Goal: Task Accomplishment & Management: Complete application form

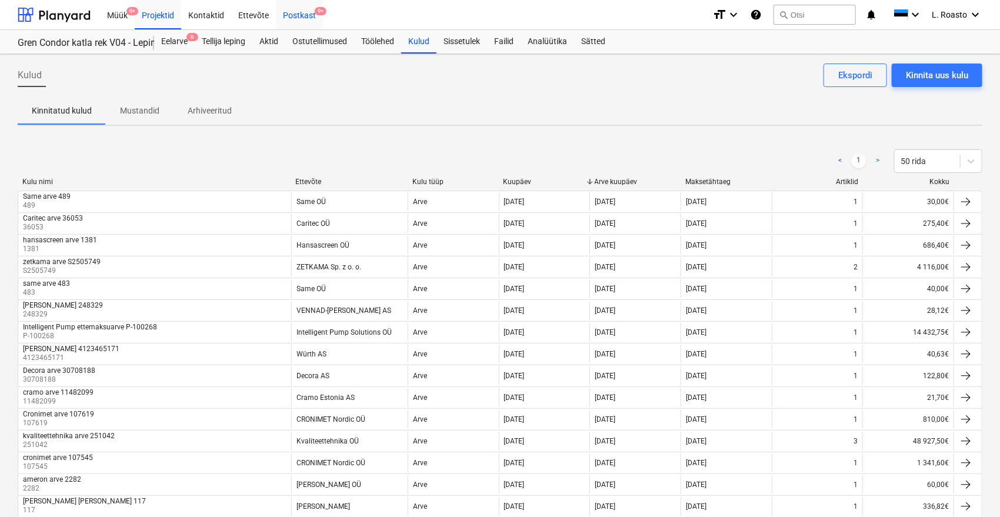
click at [310, 16] on div "Postkast 9+" at bounding box center [299, 14] width 47 height 30
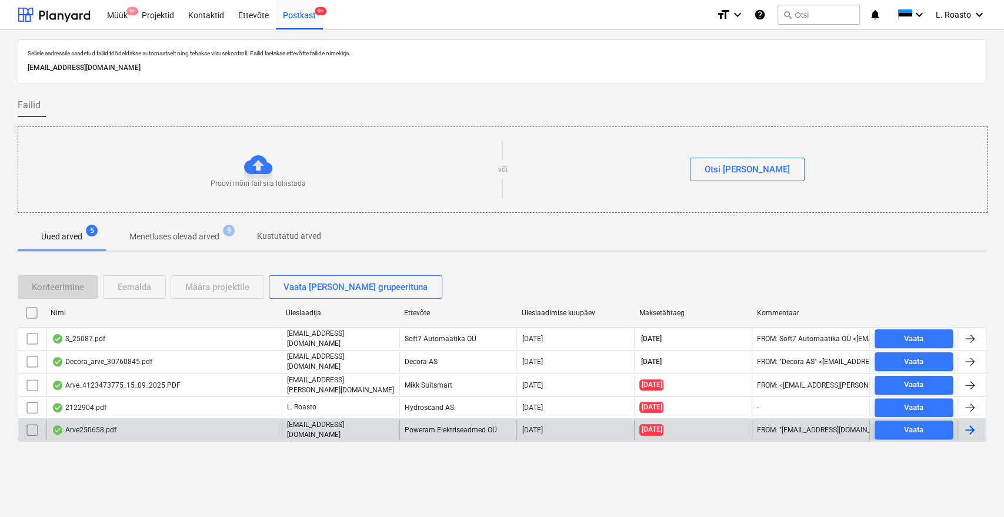
click at [130, 426] on div "Arve250658.pdf" at bounding box center [163, 430] width 235 height 20
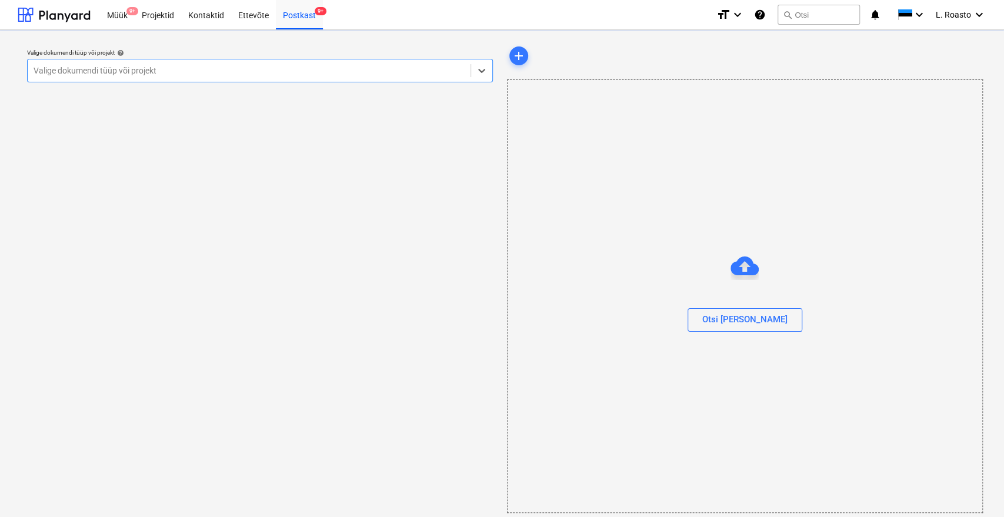
click at [208, 77] on div "Valige dokumendi tüüp või projekt" at bounding box center [249, 70] width 443 height 16
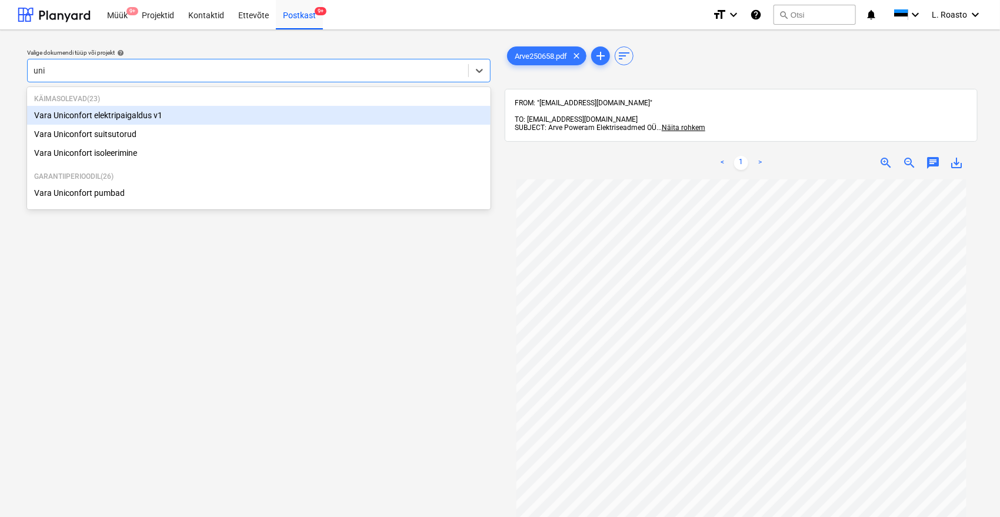
type input "unic"
click at [161, 114] on div "Vara Uniconfort elektripaigaldus v1" at bounding box center [259, 115] width 464 height 19
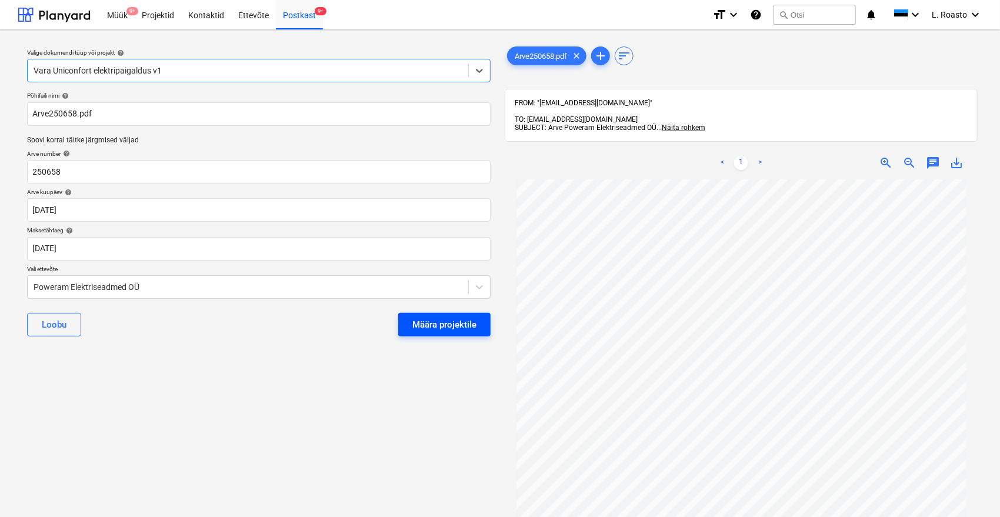
click at [441, 315] on button "Määra projektile" at bounding box center [444, 325] width 92 height 24
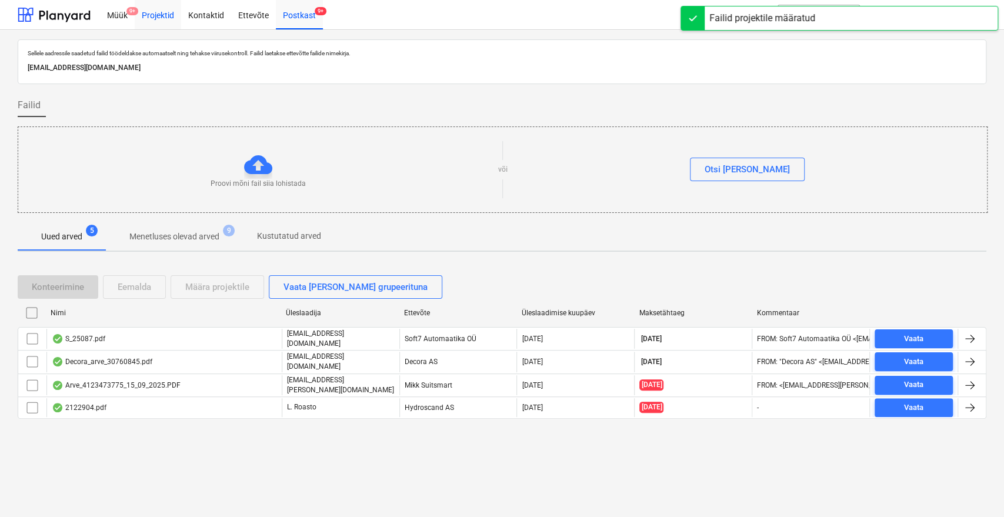
click at [160, 22] on div "Projektid" at bounding box center [158, 14] width 46 height 30
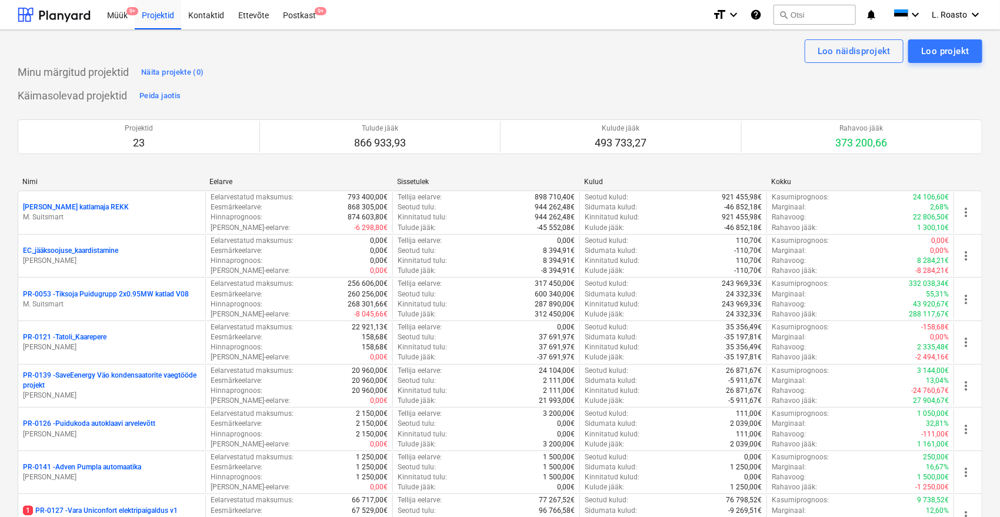
scroll to position [424, 0]
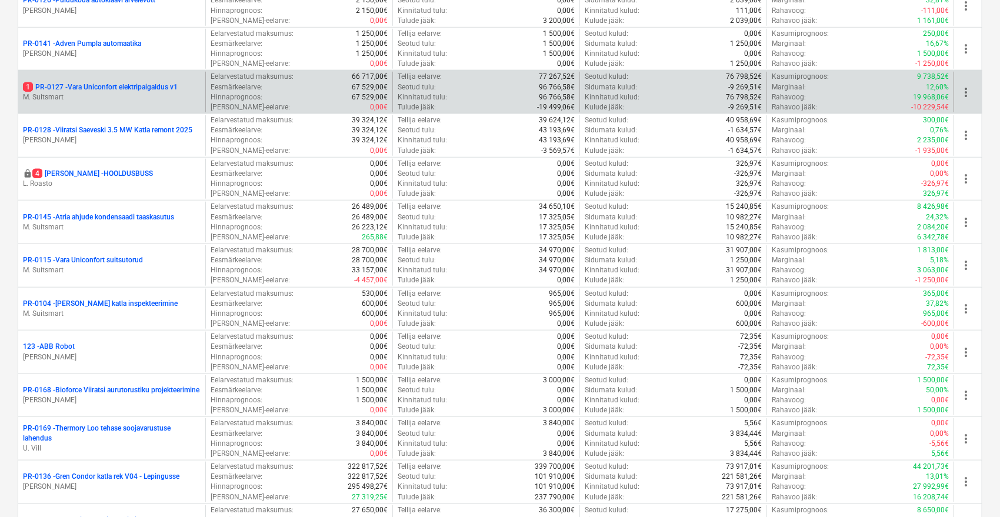
click at [143, 82] on p "1 PR-0127 - Vara Uniconfort elektripaigaldus v1" at bounding box center [100, 87] width 155 height 10
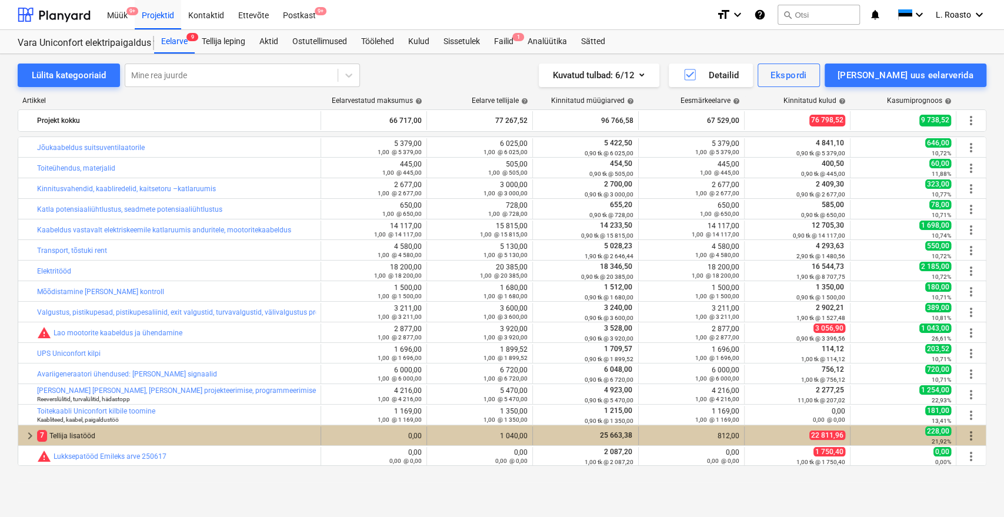
click at [974, 436] on span "more_vert" at bounding box center [971, 436] width 14 height 14
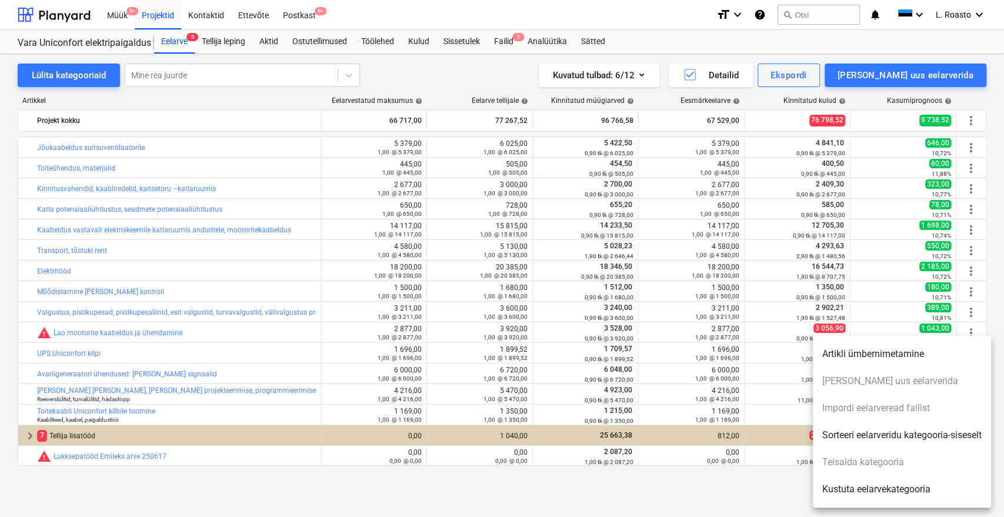
click at [49, 429] on div at bounding box center [502, 258] width 1004 height 517
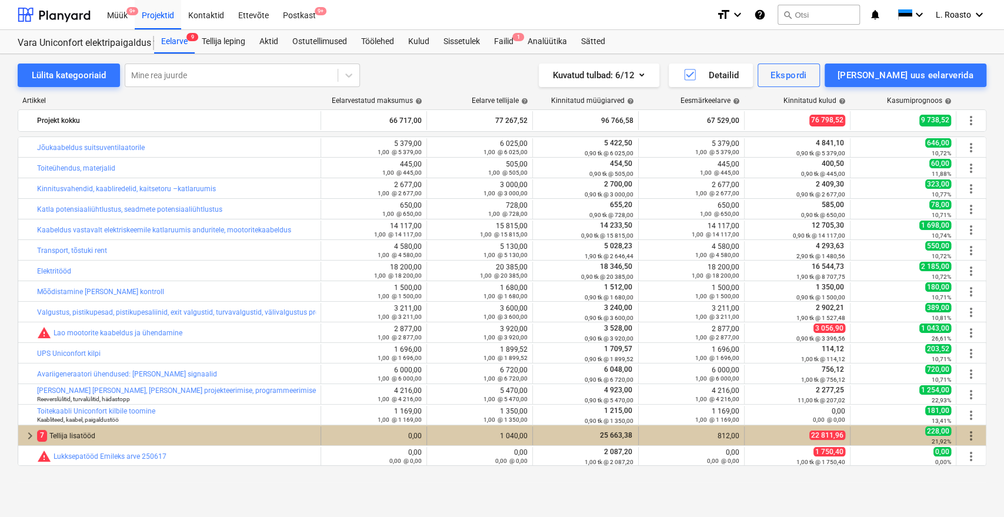
click at [61, 432] on div "7 Tellija lisatööd" at bounding box center [176, 435] width 279 height 19
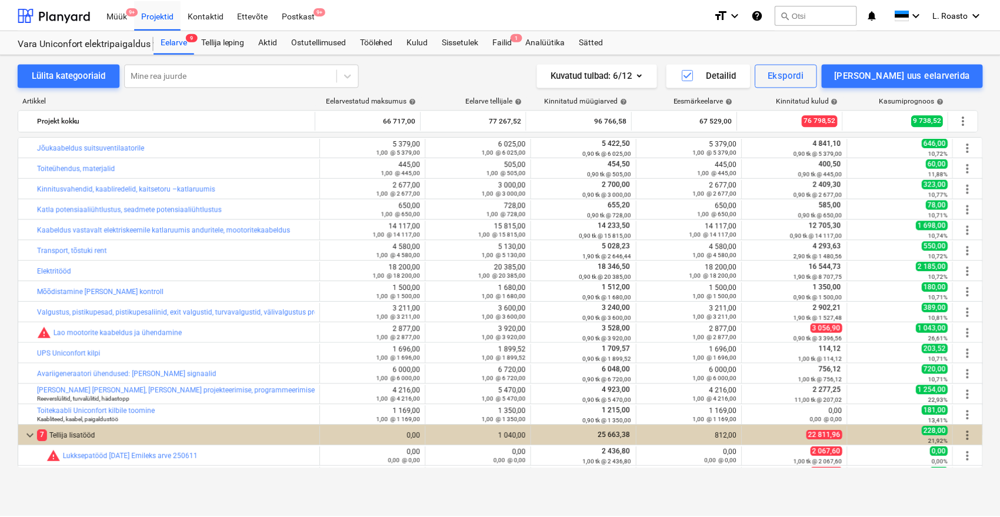
scroll to position [182, 0]
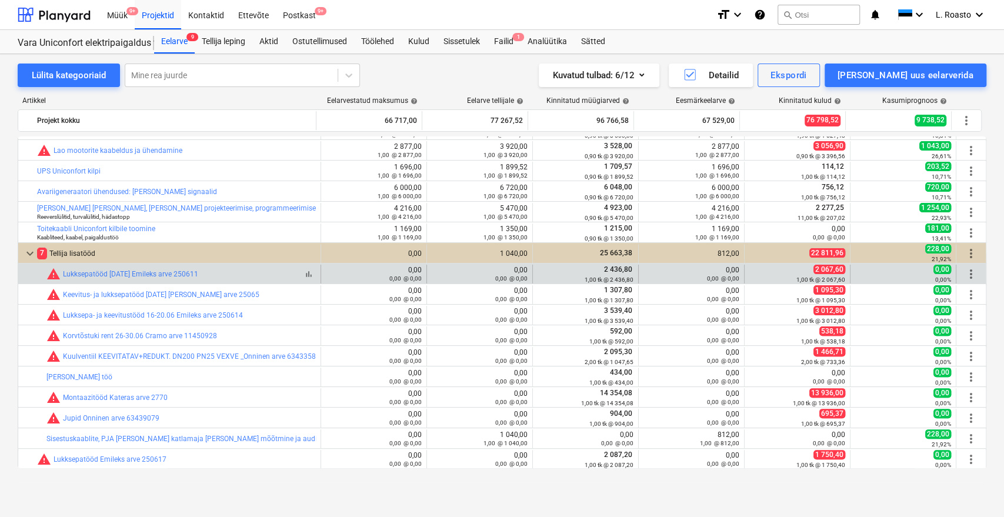
click at [304, 275] on span "bar_chart" at bounding box center [308, 273] width 9 height 9
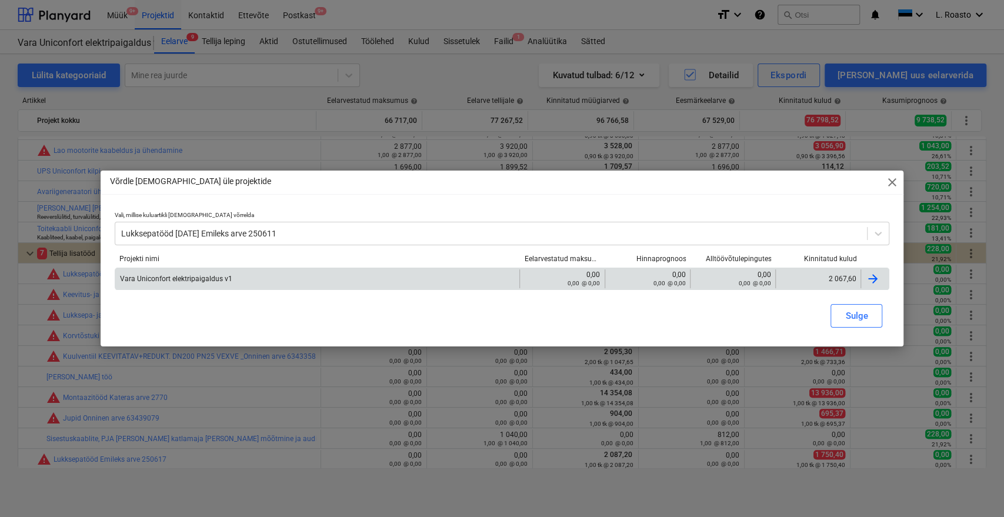
click at [876, 276] on div at bounding box center [873, 279] width 14 height 14
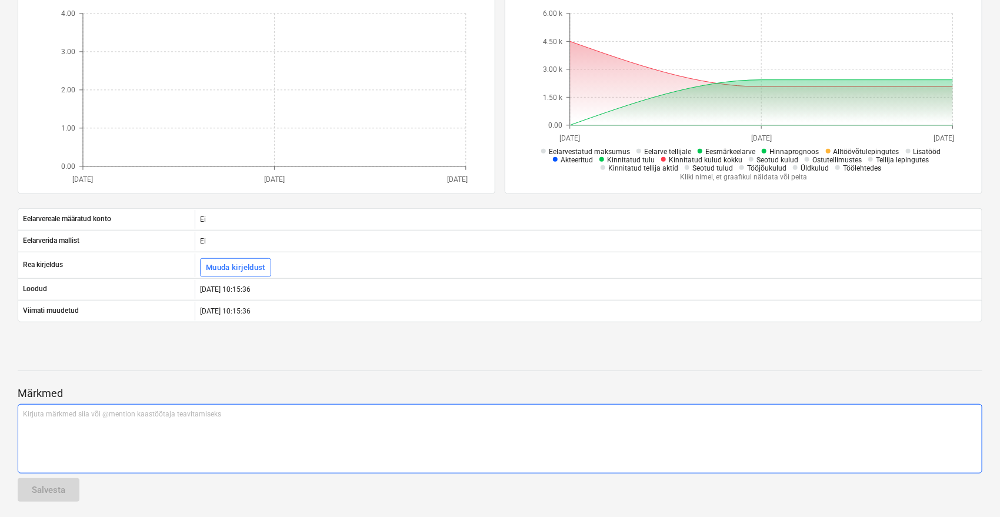
scroll to position [264, 0]
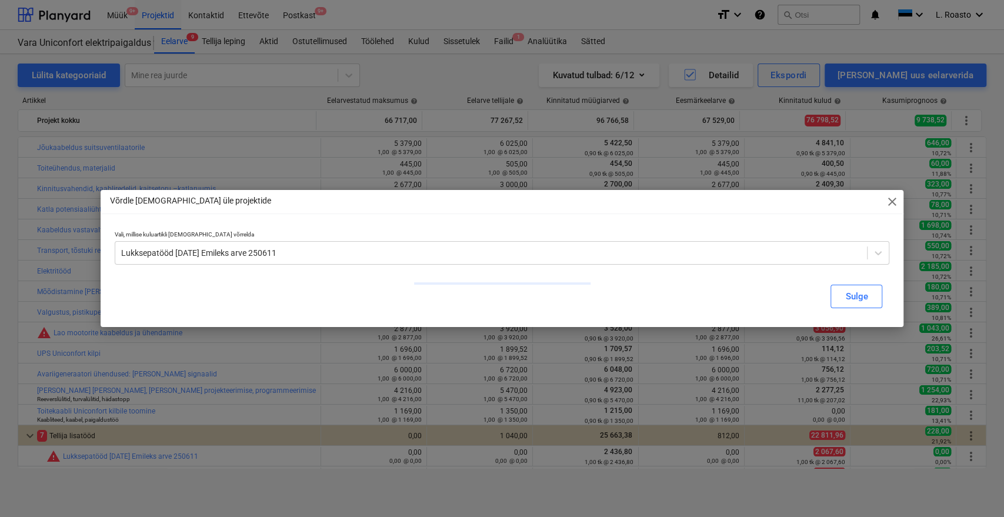
scroll to position [182, 0]
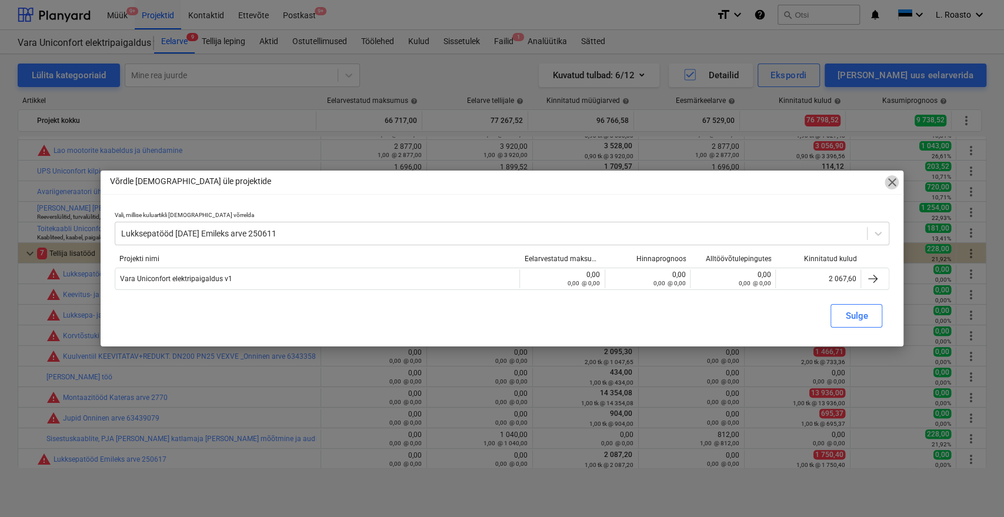
click at [888, 185] on span "close" at bounding box center [892, 182] width 14 height 14
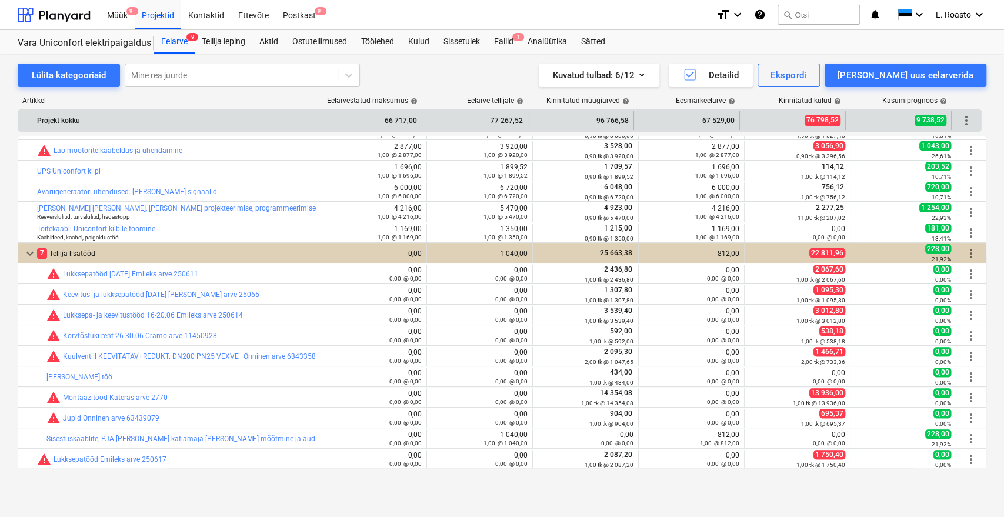
click at [974, 116] on div "more_vert" at bounding box center [966, 120] width 20 height 19
click at [965, 121] on span "more_vert" at bounding box center [966, 121] width 14 height 14
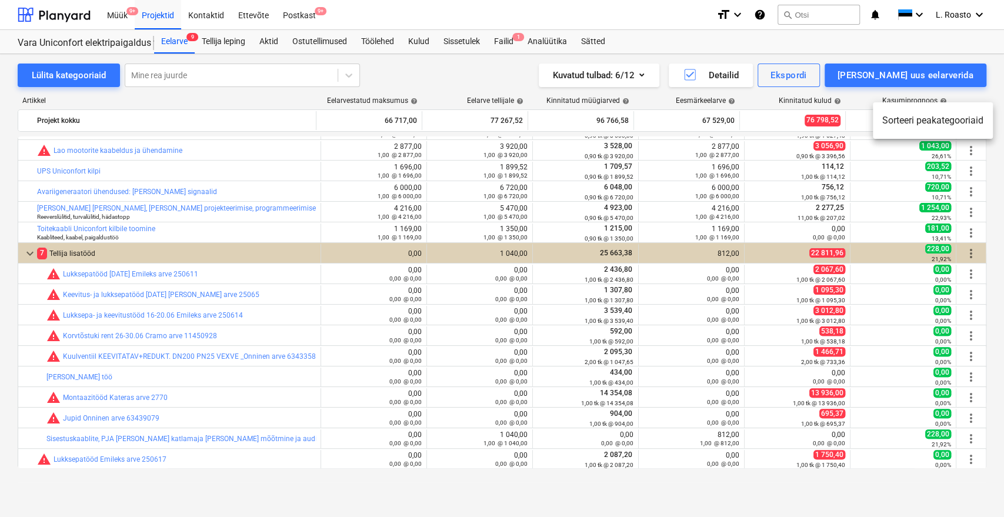
click at [135, 98] on div at bounding box center [502, 258] width 1004 height 517
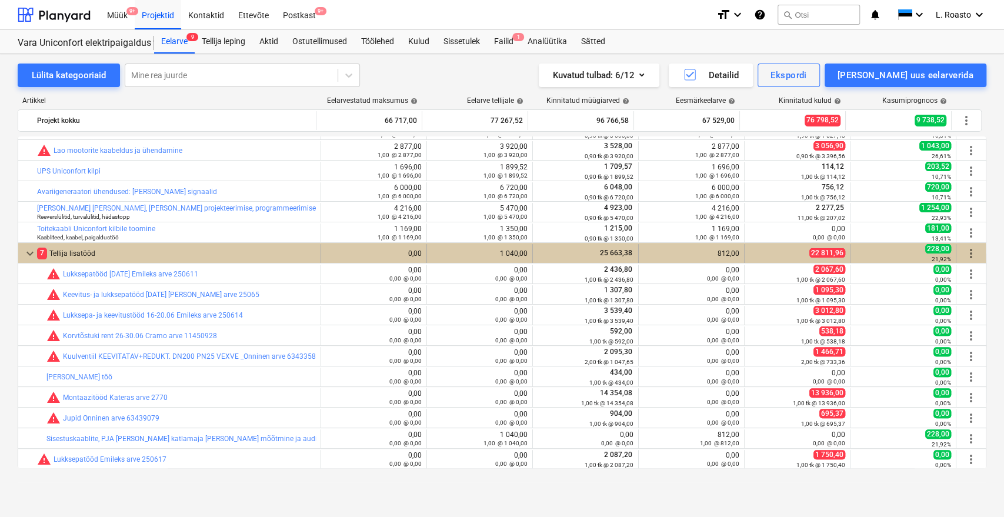
click at [978, 251] on div "more_vert" at bounding box center [970, 253] width 29 height 19
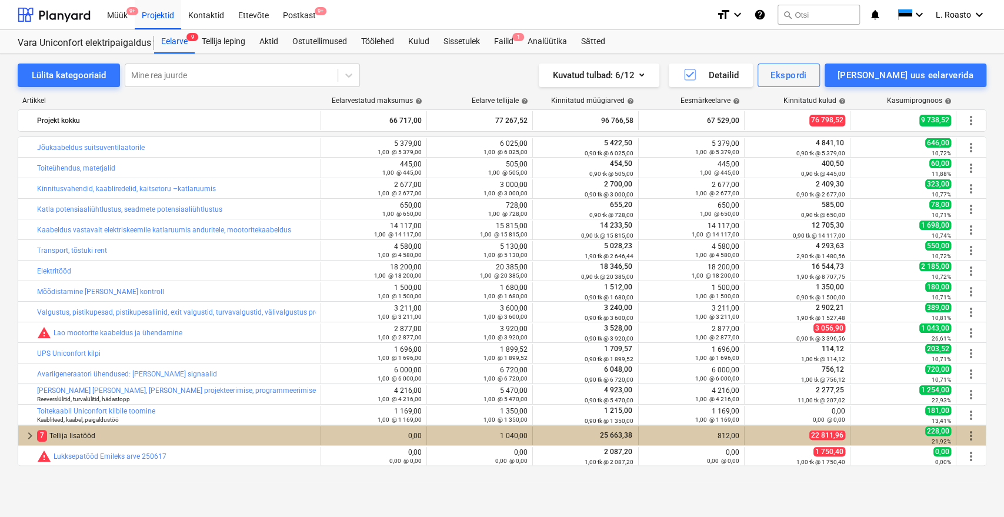
click at [54, 434] on div "7 Tellija lisatööd" at bounding box center [176, 435] width 279 height 19
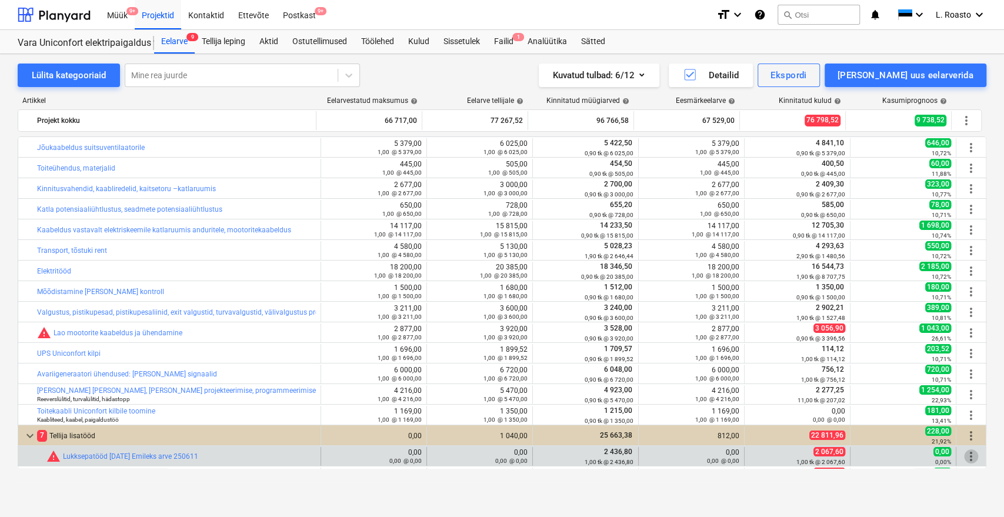
click at [965, 453] on span "more_vert" at bounding box center [971, 456] width 14 height 14
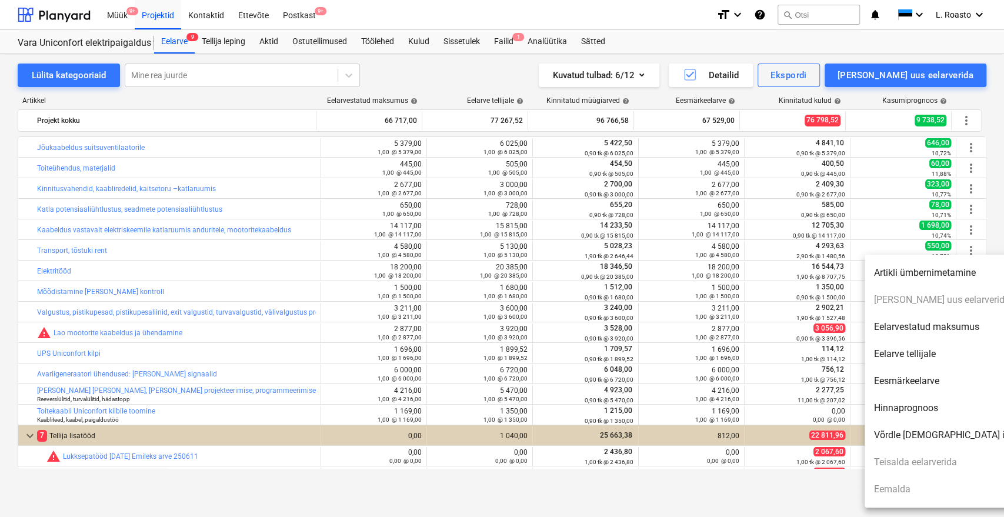
click at [929, 461] on ul "Artikli ümbernimetamine [PERSON_NAME] uus eelarverida Eelarvestatud maksumus Ee…" at bounding box center [966, 381] width 202 height 253
click at [813, 516] on div at bounding box center [502, 258] width 1004 height 517
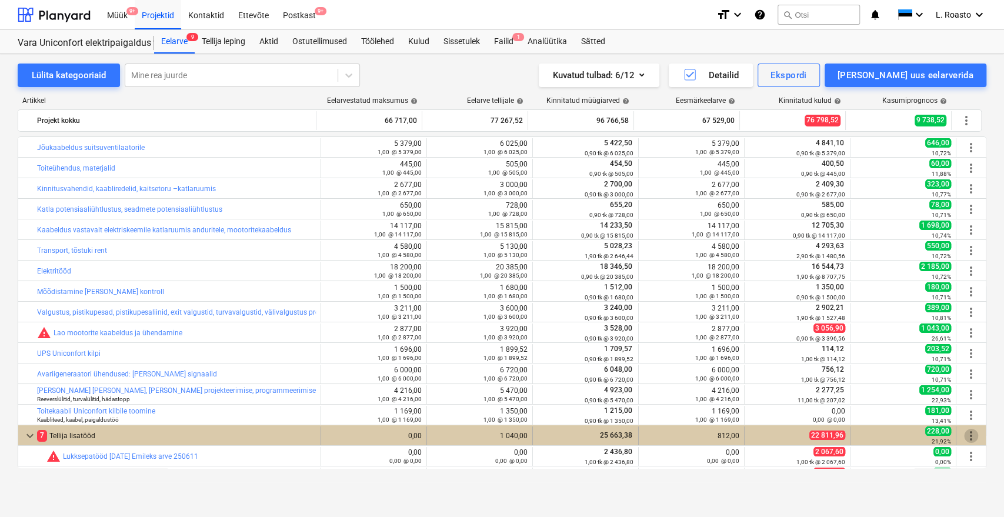
click at [973, 436] on span "more_vert" at bounding box center [971, 436] width 14 height 14
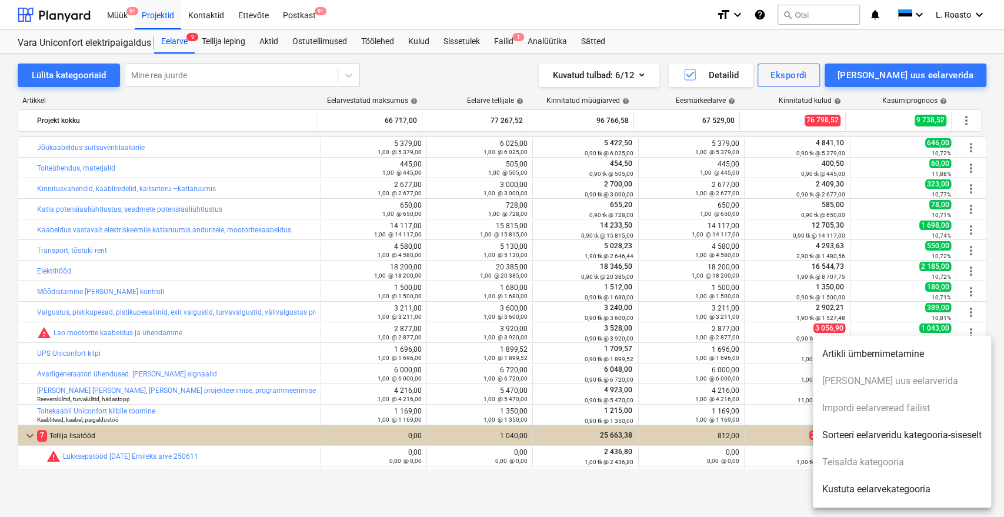
click at [795, 504] on div at bounding box center [502, 258] width 1004 height 517
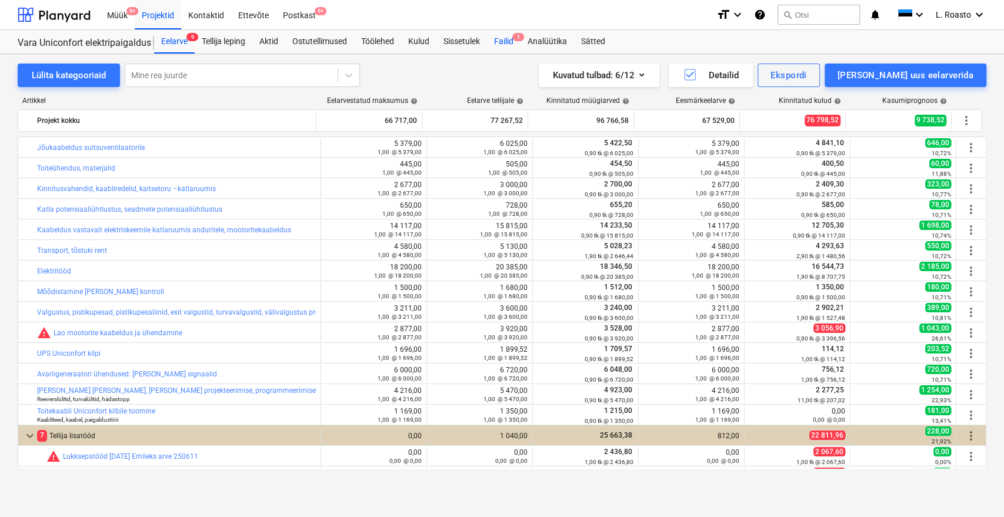
click at [501, 38] on div "Failid 1" at bounding box center [504, 42] width 34 height 24
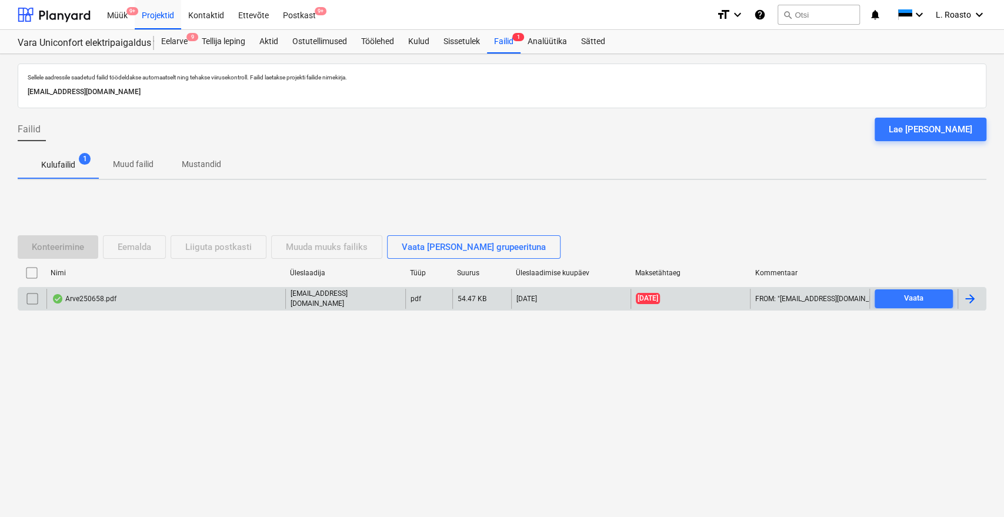
click at [974, 306] on div at bounding box center [972, 299] width 28 height 20
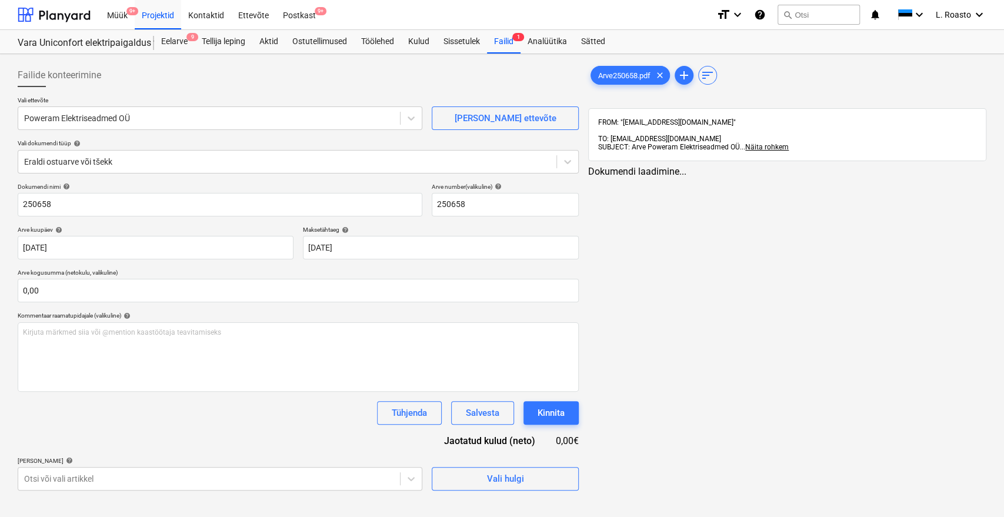
click at [171, 491] on div "Failide konteerimine Vali ettevõte Poweram Elektriseadmed OÜ [PERSON_NAME] uus …" at bounding box center [298, 277] width 571 height 436
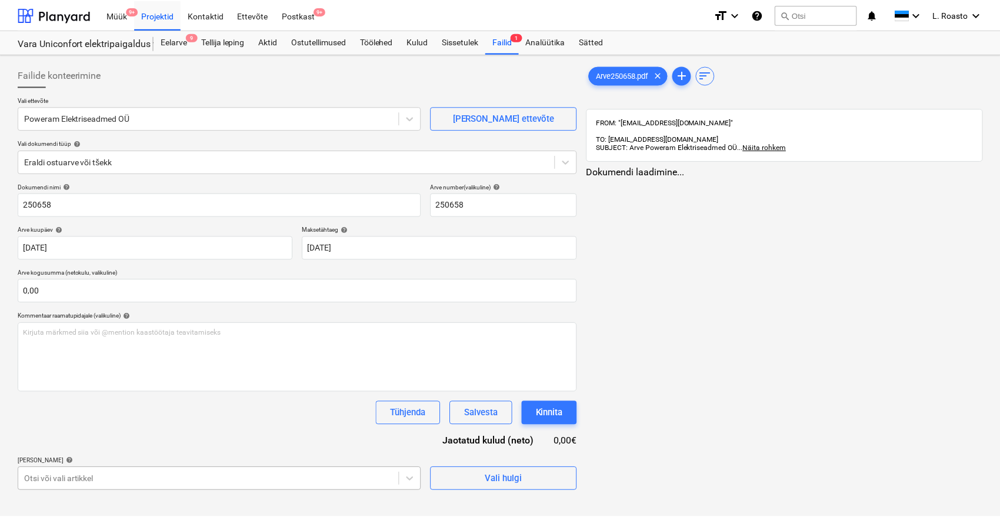
scroll to position [156, 0]
click at [171, 481] on body "Müük 9+ Projektid Kontaktid Ettevõte Postkast 9+ format_size keyboard_arrow_dow…" at bounding box center [500, 258] width 1000 height 517
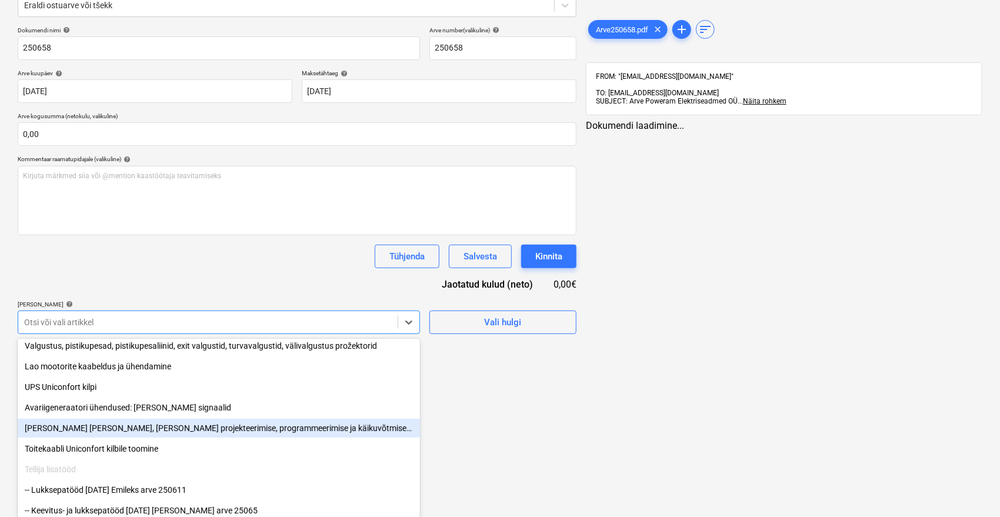
scroll to position [261, 0]
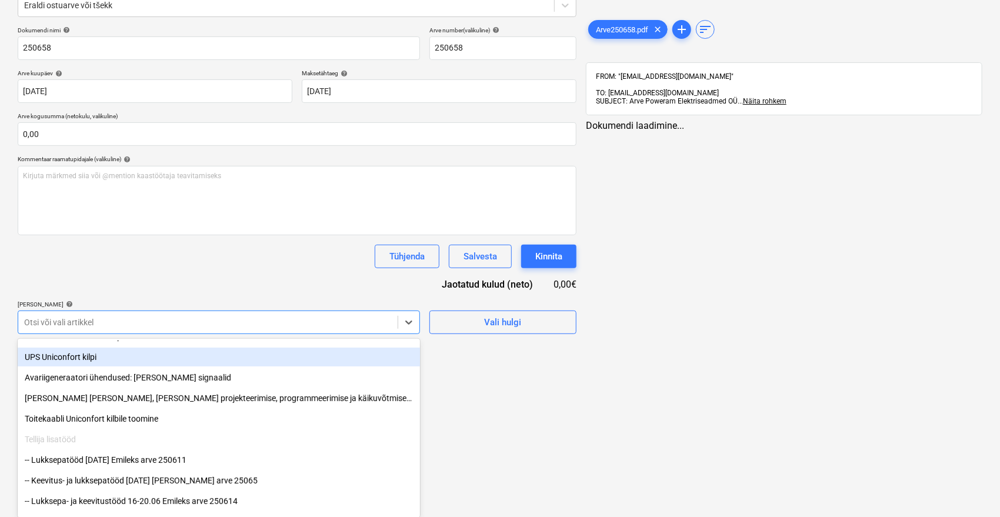
click at [64, 356] on div "UPS Uniconfort kilpi" at bounding box center [219, 357] width 402 height 19
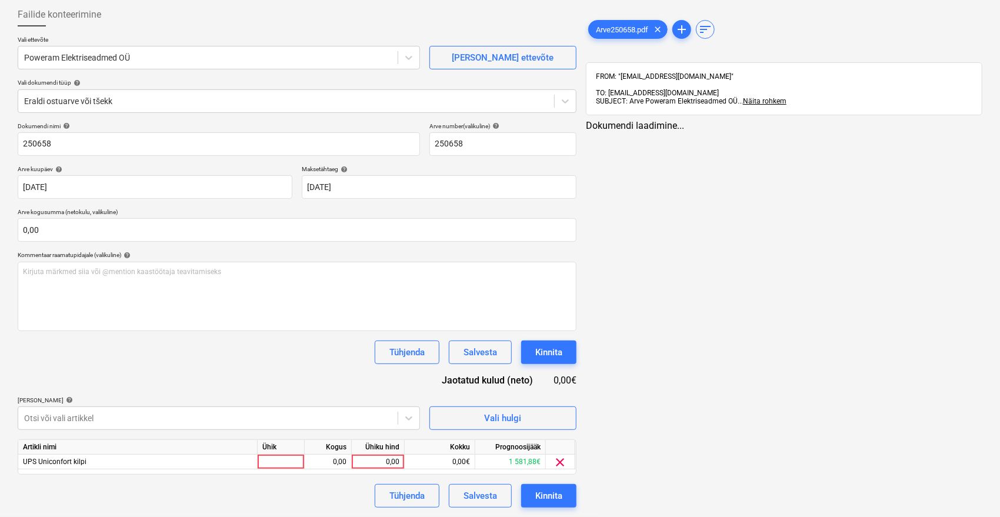
scroll to position [61, 0]
click at [132, 266] on div "Dokumendi nimi help 250658 Arve number (valikuline) help 250658 Arve kuupäev he…" at bounding box center [297, 314] width 559 height 385
click at [616, 9] on div "Arve250658.pdf clear add sort FROM: "[EMAIL_ADDRESS][DOMAIN_NAME]" TO: [EMAIL_A…" at bounding box center [784, 56] width 396 height 106
click at [609, 27] on span "Arve250658.pdf" at bounding box center [622, 29] width 66 height 9
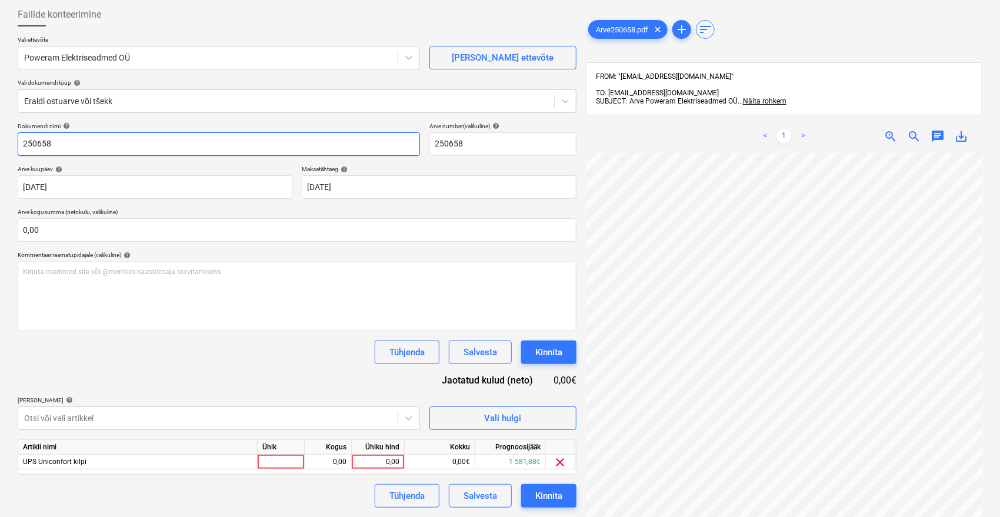
click at [22, 142] on input "250658" at bounding box center [219, 144] width 402 height 24
type input "Poweram arve 250658"
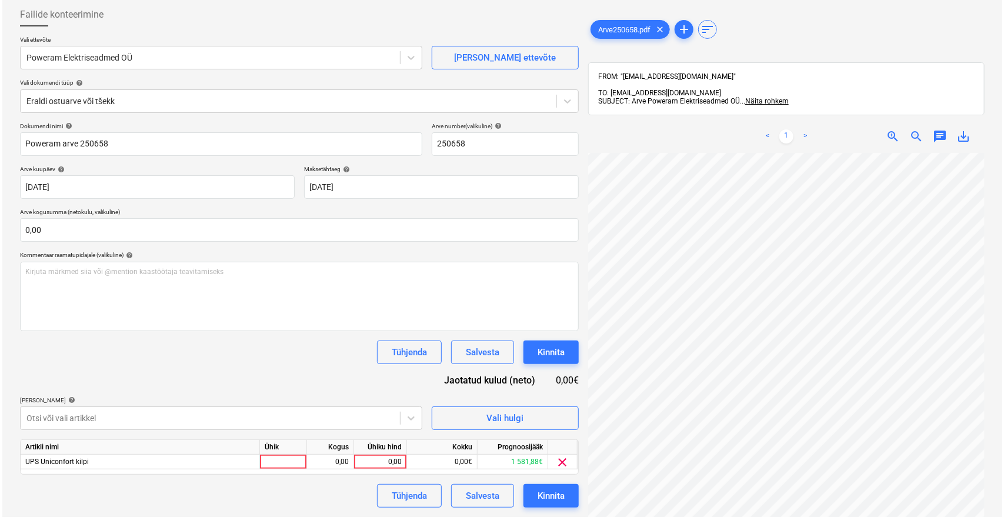
scroll to position [104, 60]
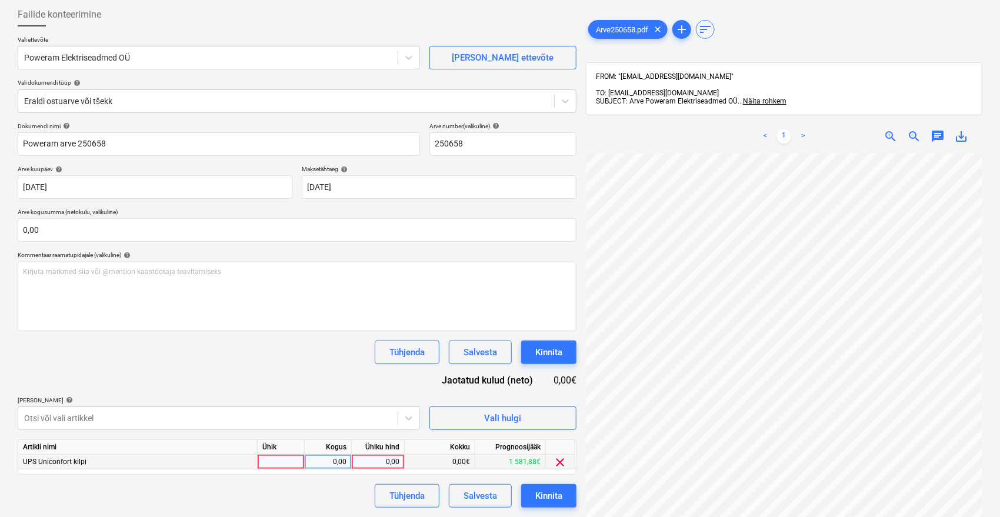
click at [389, 460] on div "0,00" at bounding box center [377, 462] width 43 height 15
type input "1509"
click at [315, 399] on div "[PERSON_NAME] artiklid help" at bounding box center [219, 400] width 402 height 8
click at [557, 355] on div "Kinnita" at bounding box center [548, 352] width 27 height 15
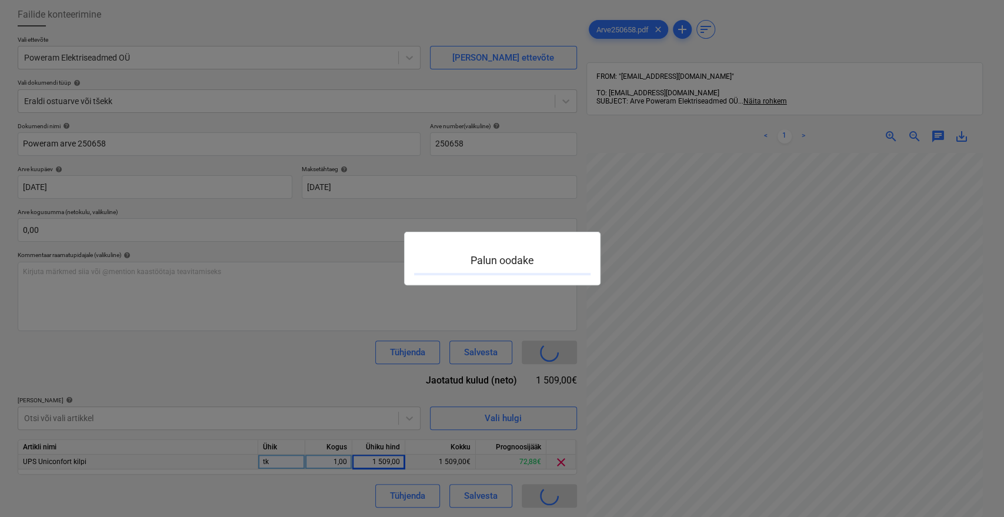
scroll to position [104, 59]
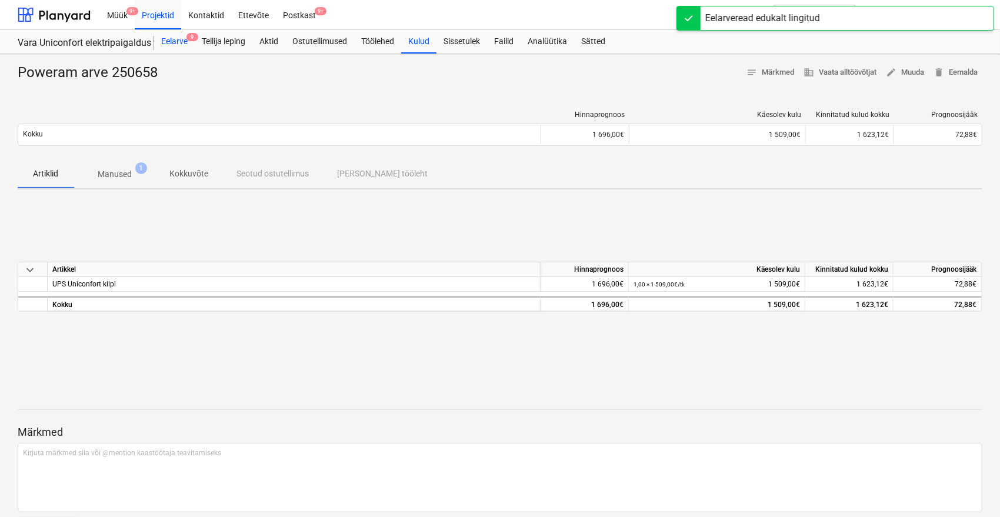
click at [176, 44] on div "Eelarve 9" at bounding box center [174, 42] width 41 height 24
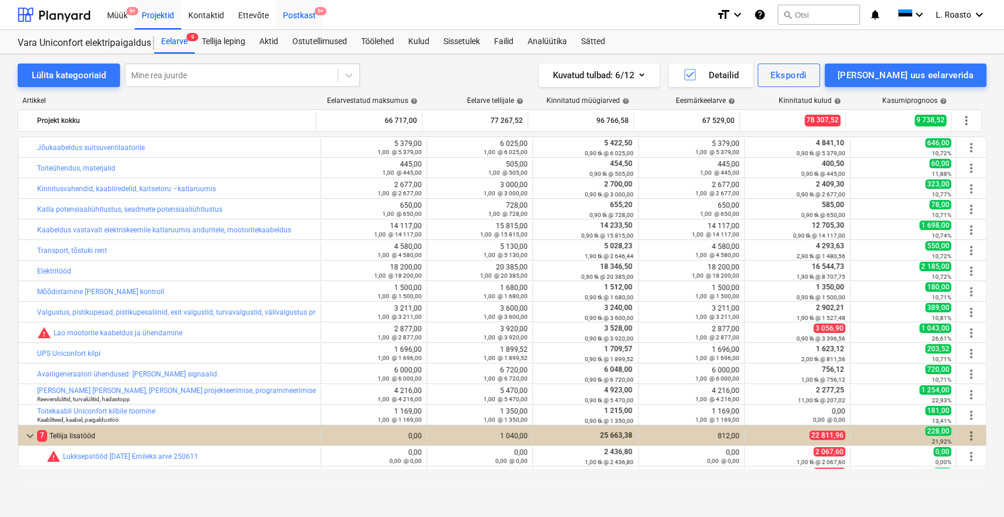
click at [316, 14] on span "9+" at bounding box center [321, 11] width 12 height 8
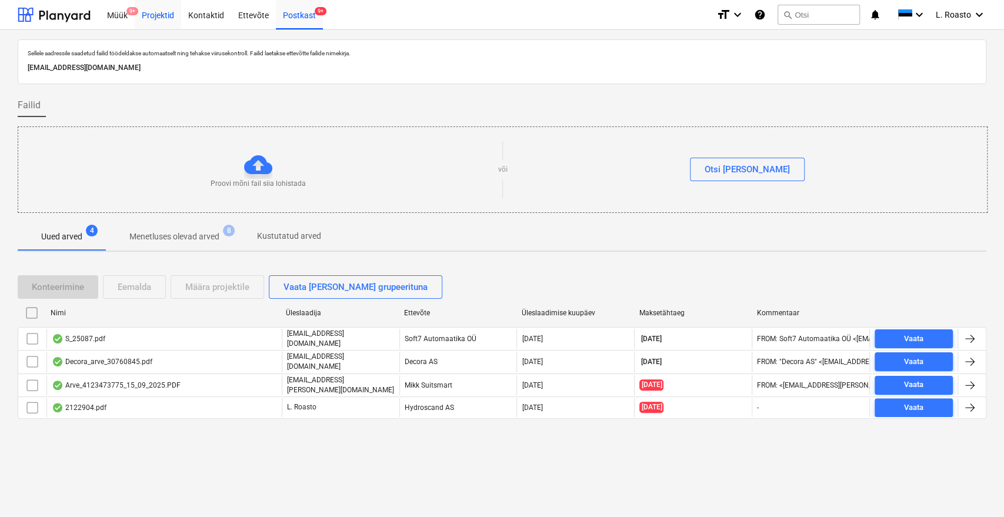
click at [169, 18] on div "Projektid" at bounding box center [158, 14] width 46 height 30
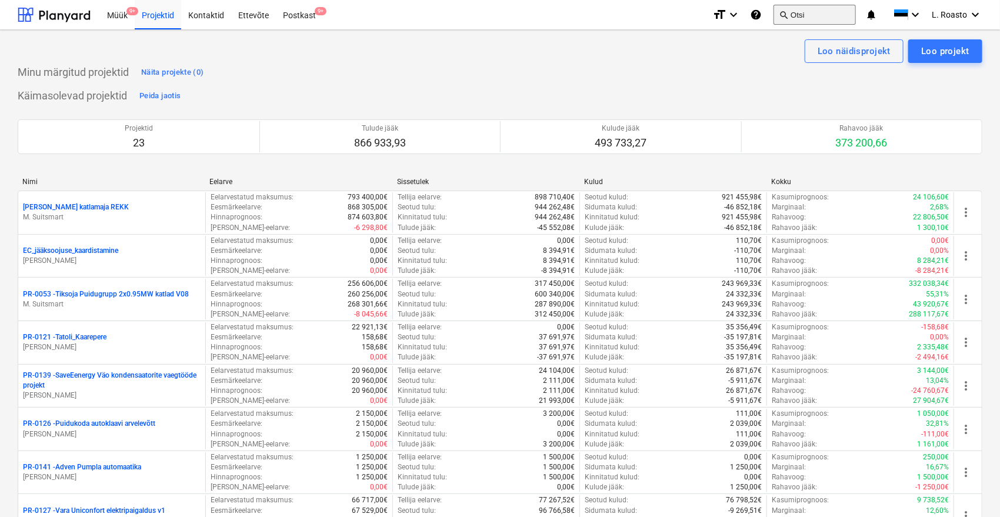
click at [838, 18] on button "search Otsi" at bounding box center [815, 15] width 82 height 20
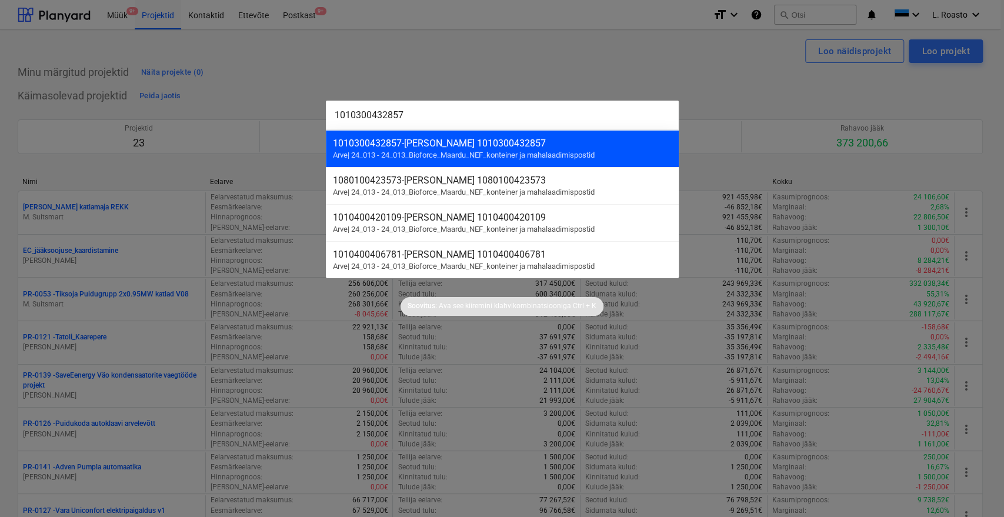
type input "1010300432857"
click at [522, 142] on div "1010300432857 - [PERSON_NAME] 1010300432857" at bounding box center [502, 143] width 339 height 11
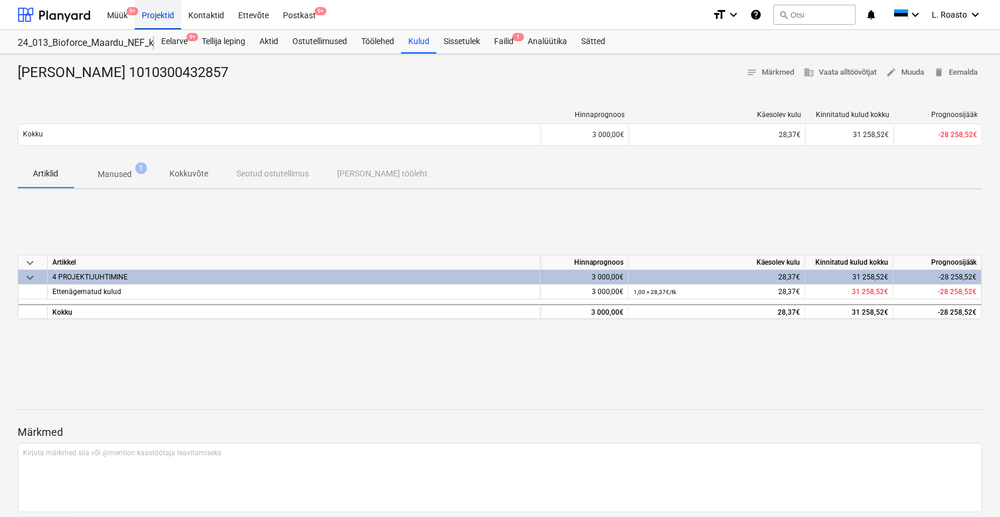
click at [172, 18] on div "Projektid" at bounding box center [158, 14] width 46 height 30
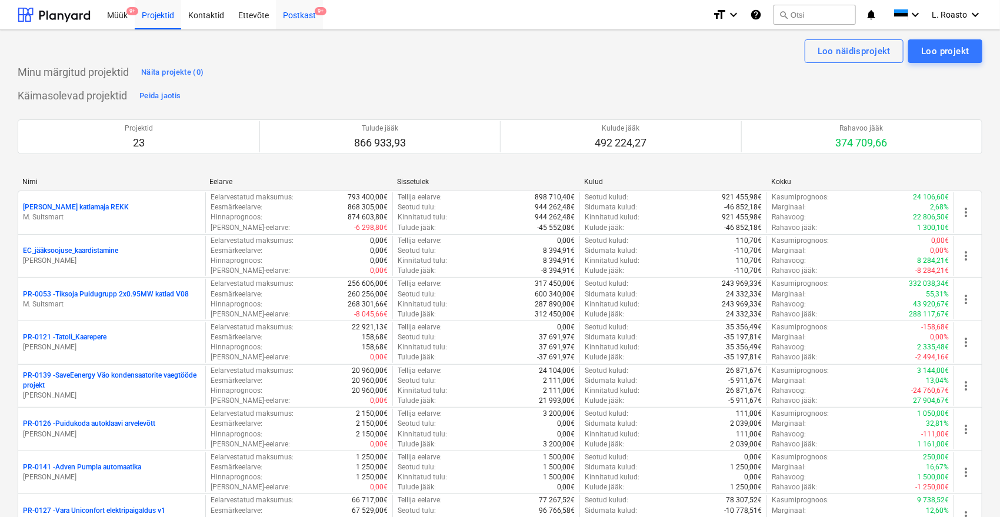
click at [300, 9] on div "Postkast 9+" at bounding box center [299, 14] width 47 height 30
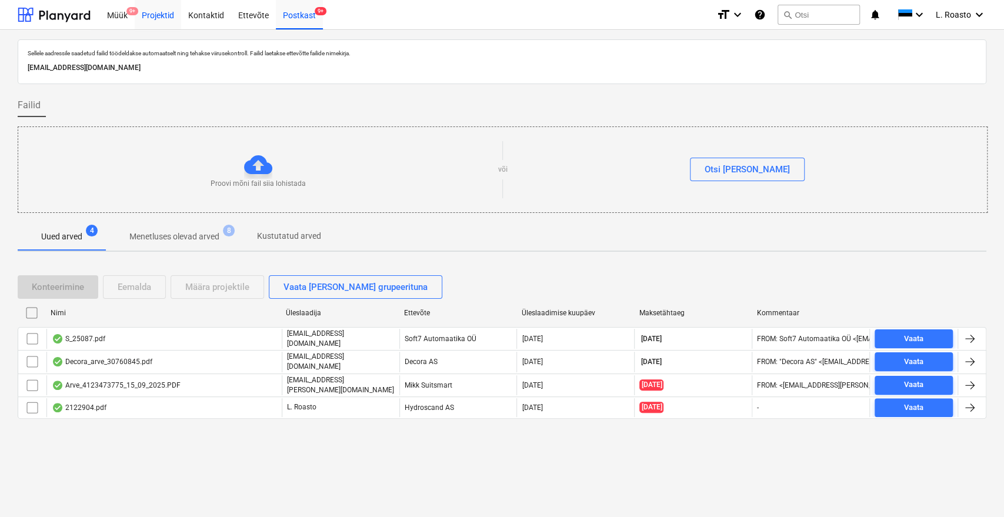
click at [158, 9] on div "Projektid" at bounding box center [158, 14] width 46 height 30
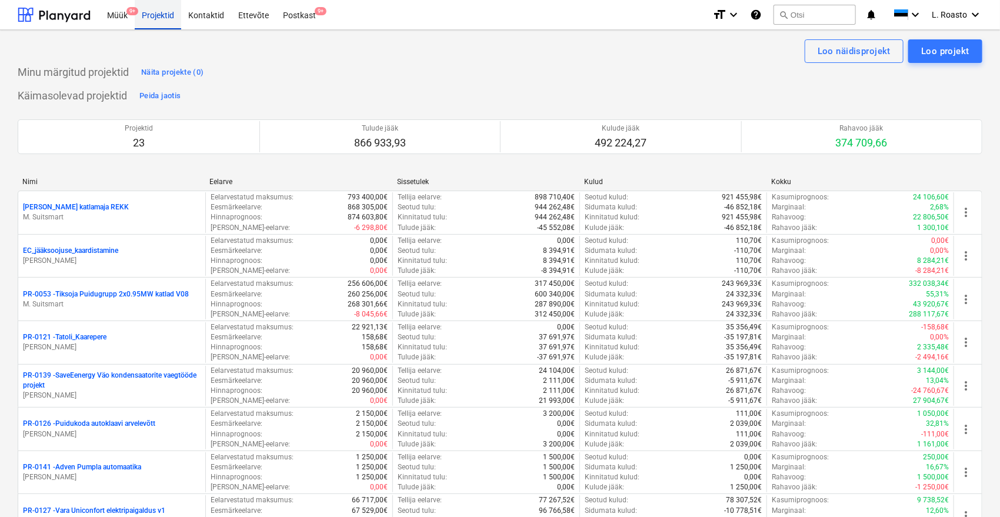
scroll to position [640, 0]
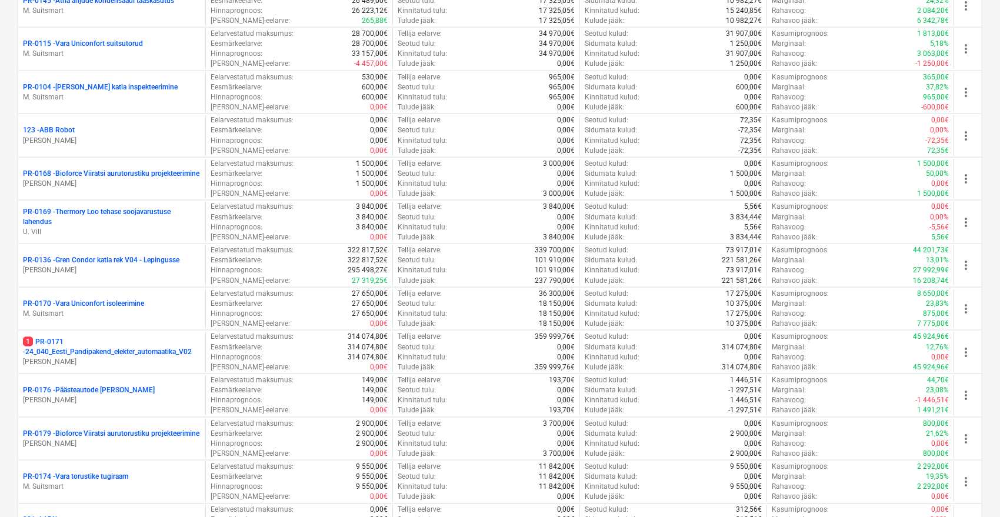
click at [174, 262] on p "PR-0136 - Gren Condor katla rek V04 - Lepingusse" at bounding box center [101, 260] width 156 height 10
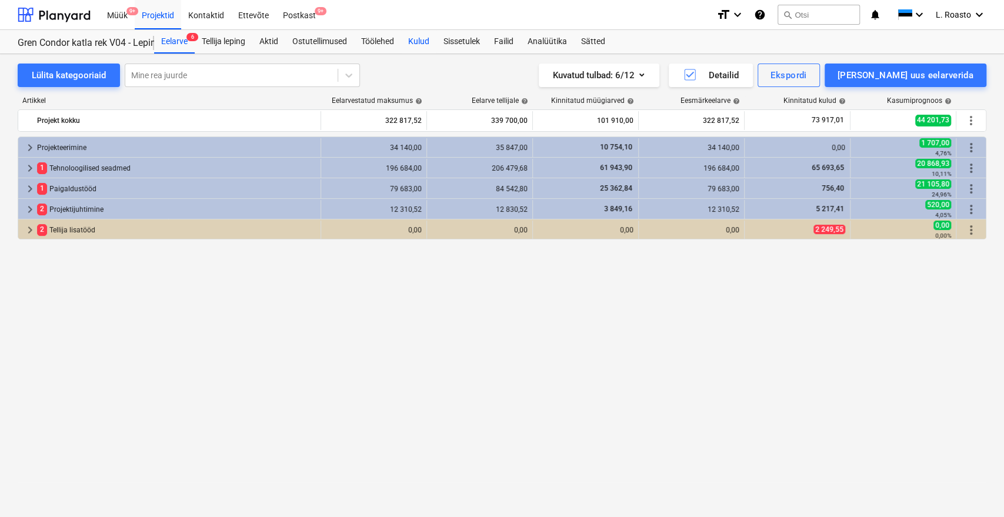
click at [432, 34] on div "Kulud" at bounding box center [418, 42] width 35 height 24
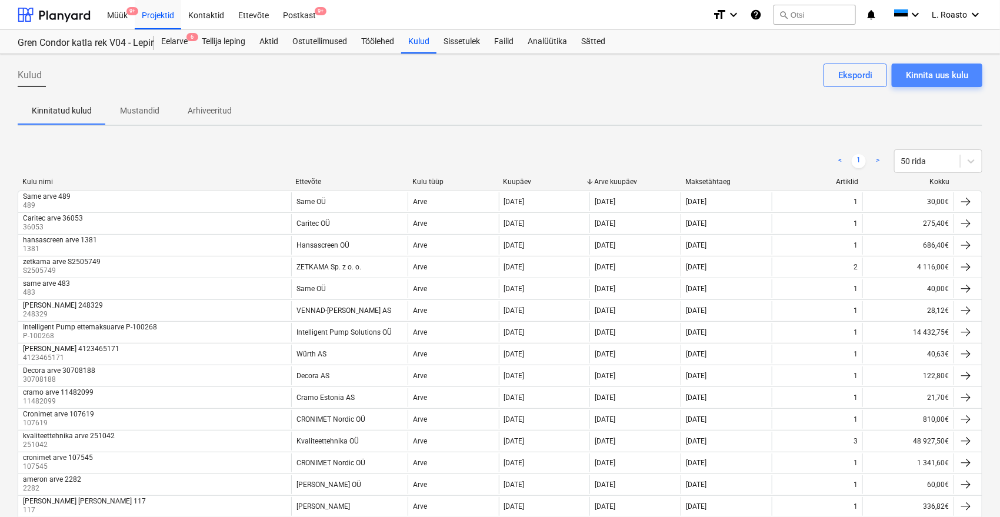
click at [949, 79] on div "Kinnita uus kulu" at bounding box center [937, 75] width 62 height 15
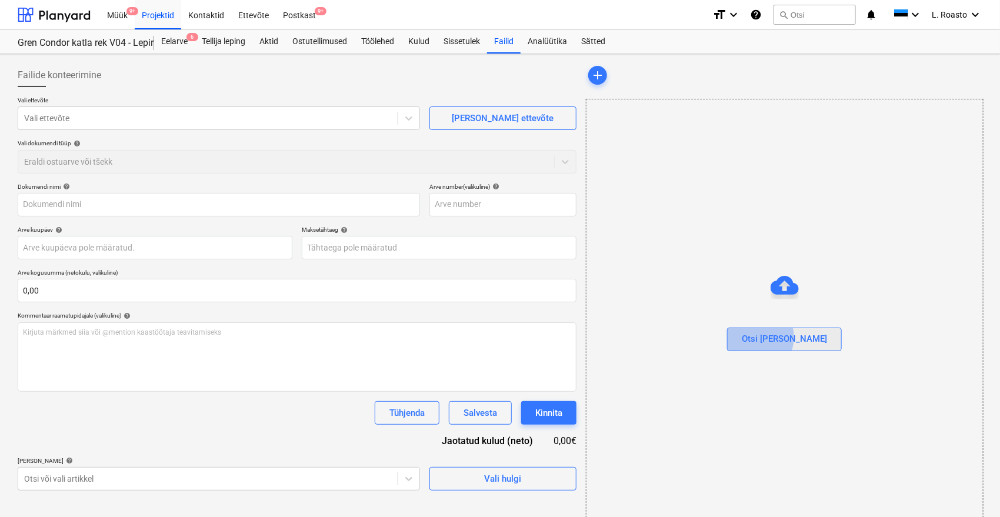
click at [778, 336] on div "Otsi [PERSON_NAME]" at bounding box center [784, 338] width 85 height 15
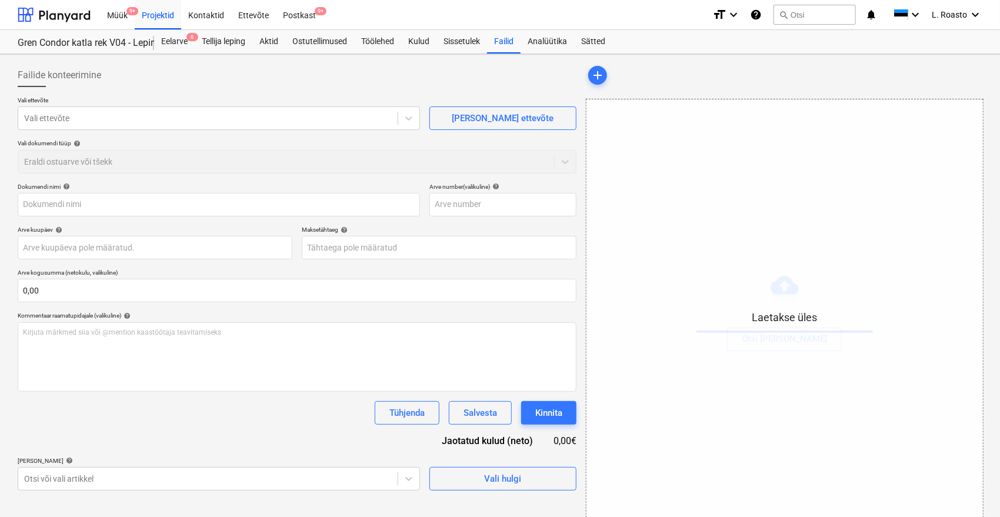
click at [165, 89] on div at bounding box center [297, 91] width 559 height 9
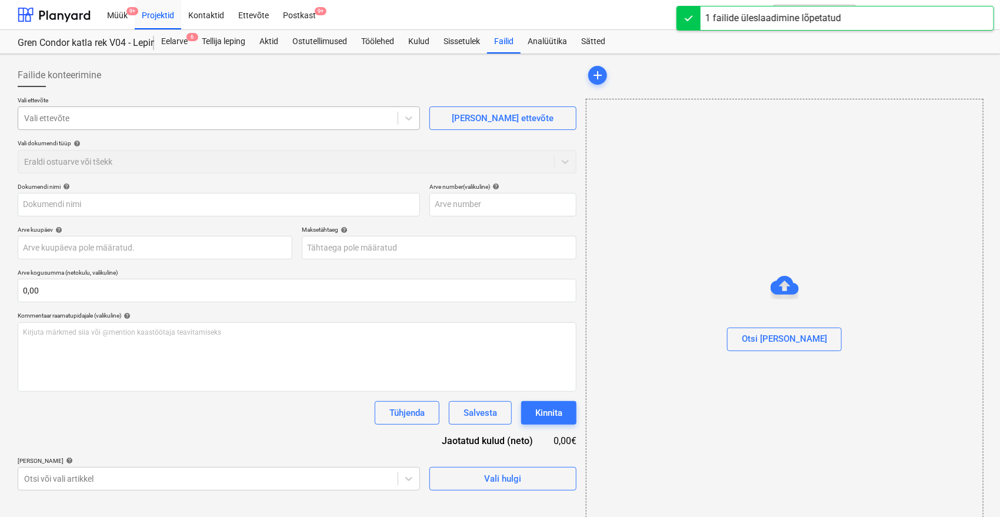
click at [114, 120] on div at bounding box center [208, 118] width 368 height 12
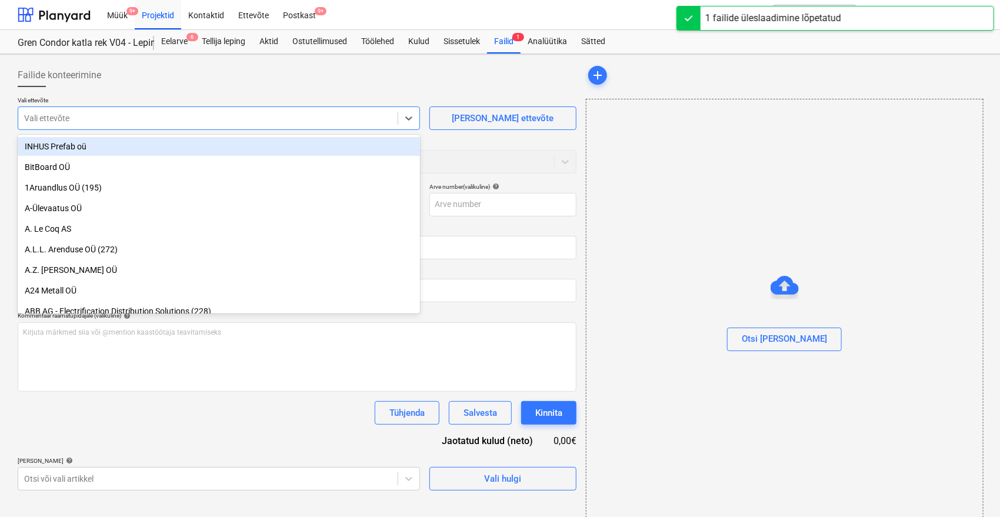
type input "63502009 (1).pdf"
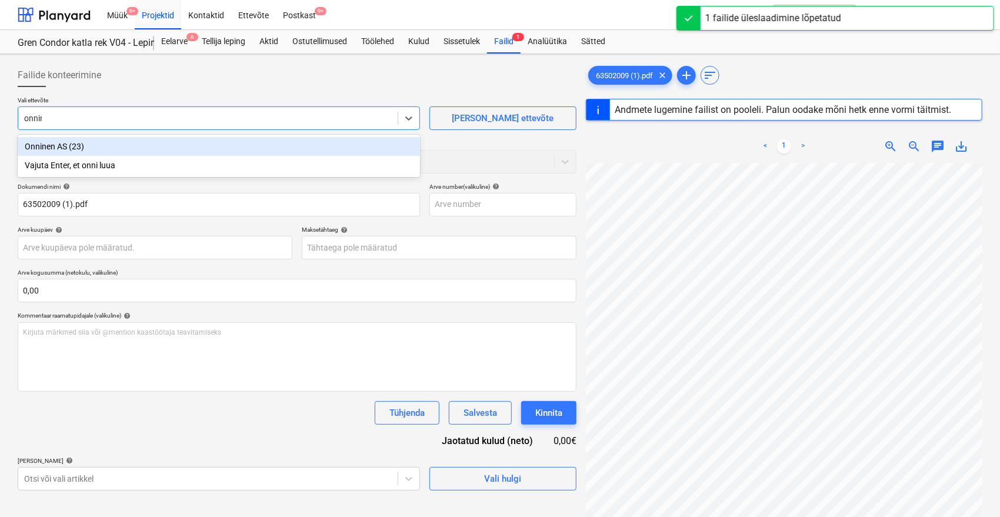
type input "onnine"
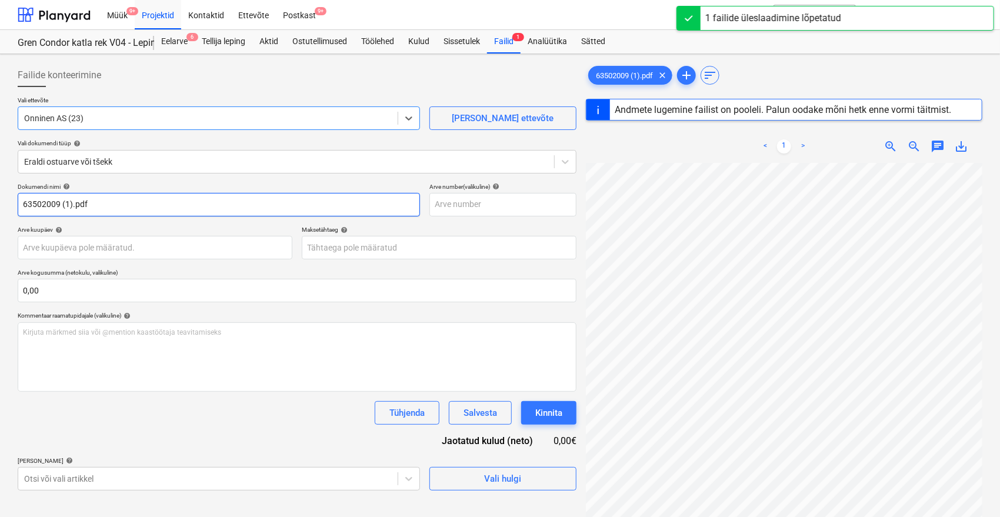
click at [75, 204] on input "63502009 (1).pdf" at bounding box center [219, 205] width 402 height 24
drag, startPoint x: 61, startPoint y: 202, endPoint x: 276, endPoint y: 234, distance: 218.3
click at [273, 234] on div "Dokumendi nimi help 63502009 (1).pdf Arve number (valikuline) help Arve kuupäev…" at bounding box center [297, 337] width 559 height 308
type input "63502009"
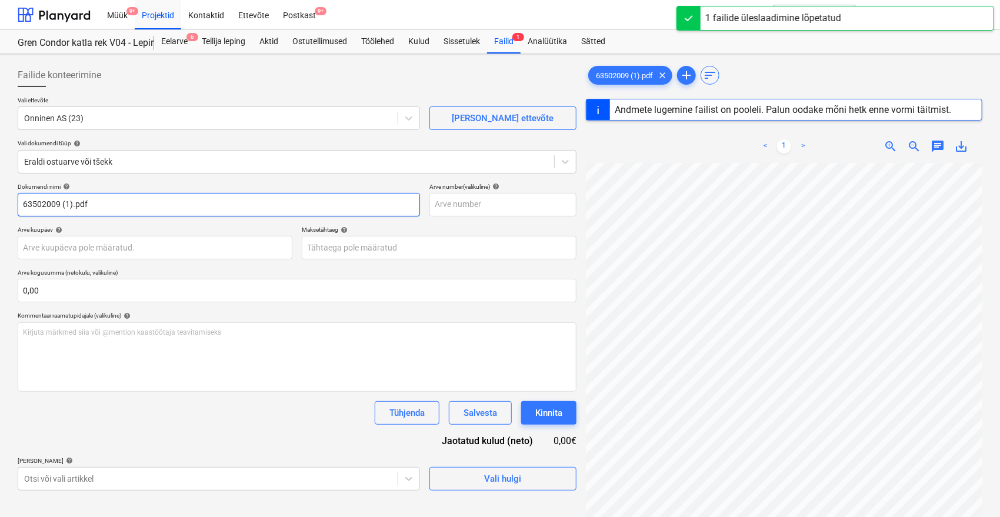
type input "[DATE]"
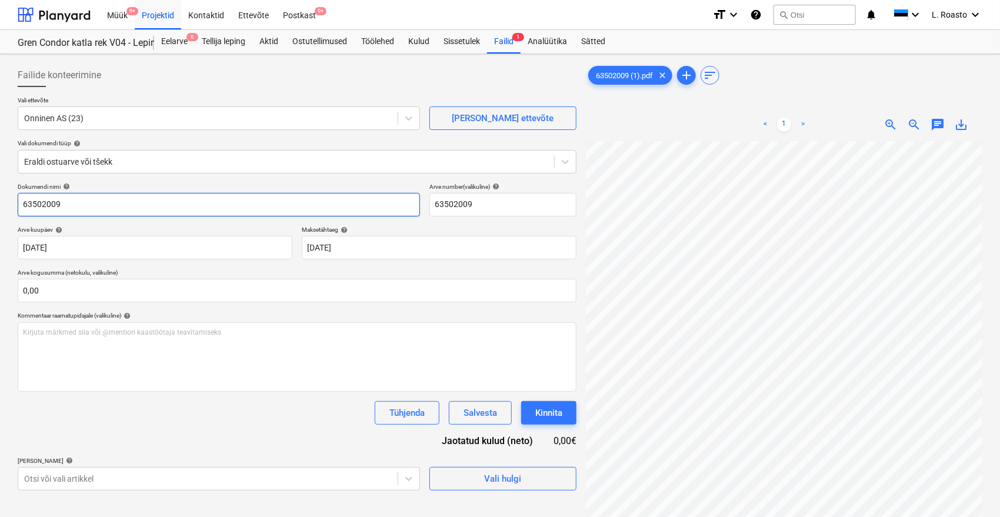
click at [25, 201] on input "63502009" at bounding box center [219, 205] width 402 height 24
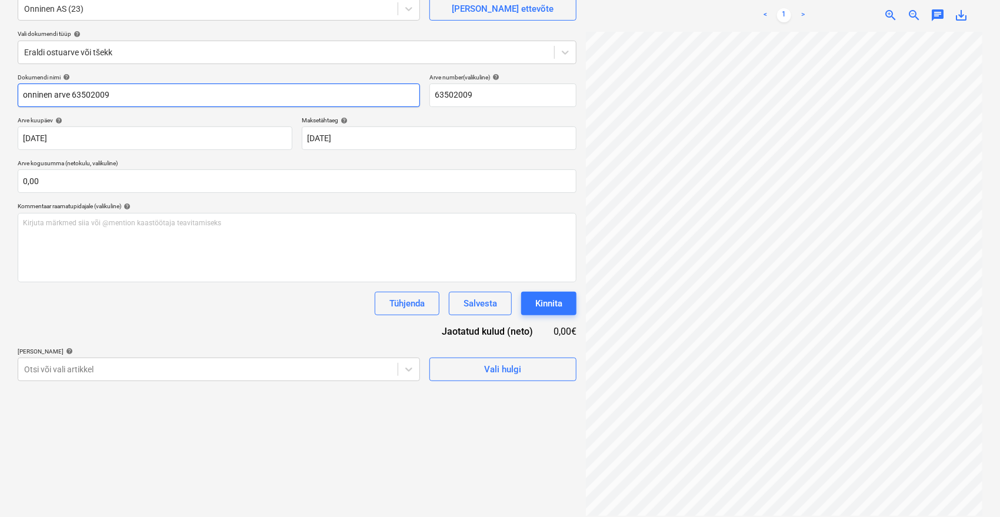
scroll to position [118, 0]
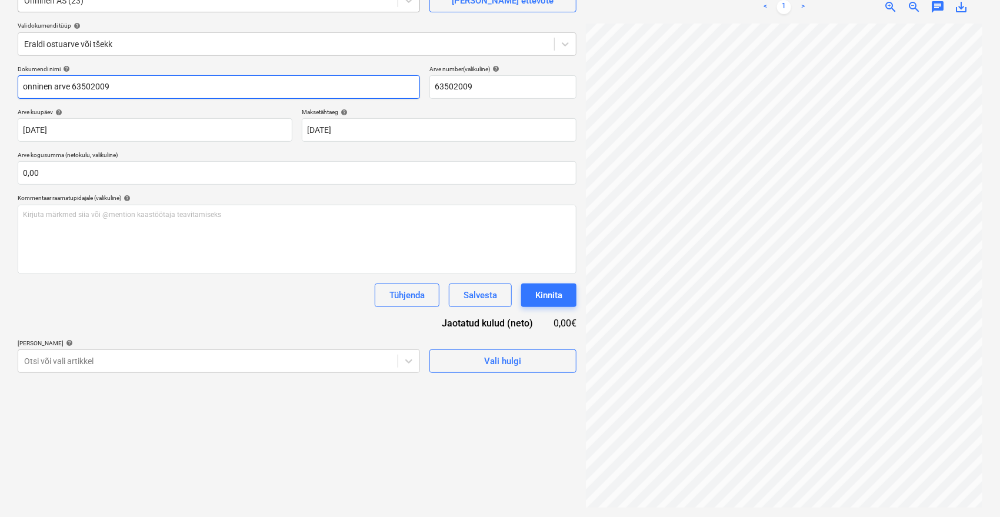
type input "onninen arve 63502009"
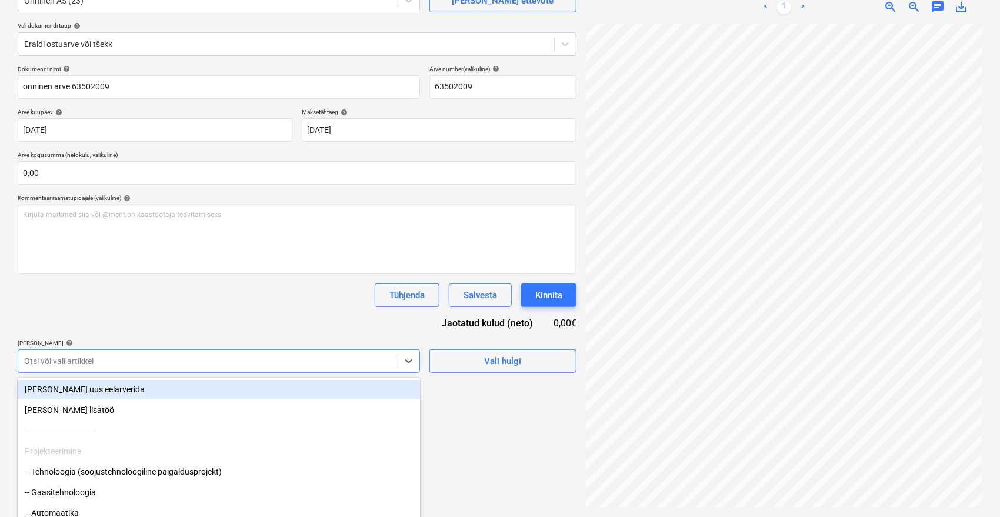
scroll to position [156, 0]
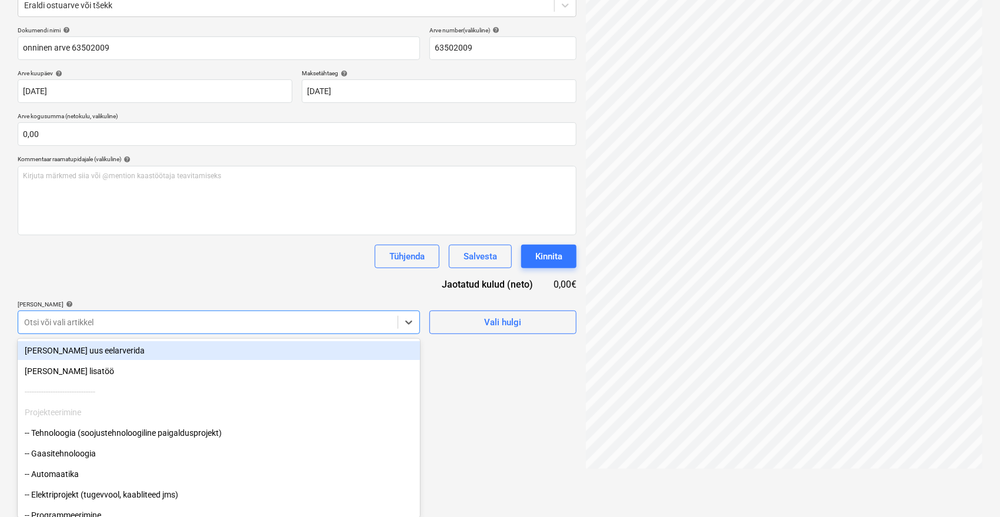
click at [128, 361] on body "Müük 9+ Projektid Kontaktid Ettevõte Postkast 9+ format_size keyboard_arrow_dow…" at bounding box center [500, 102] width 1000 height 517
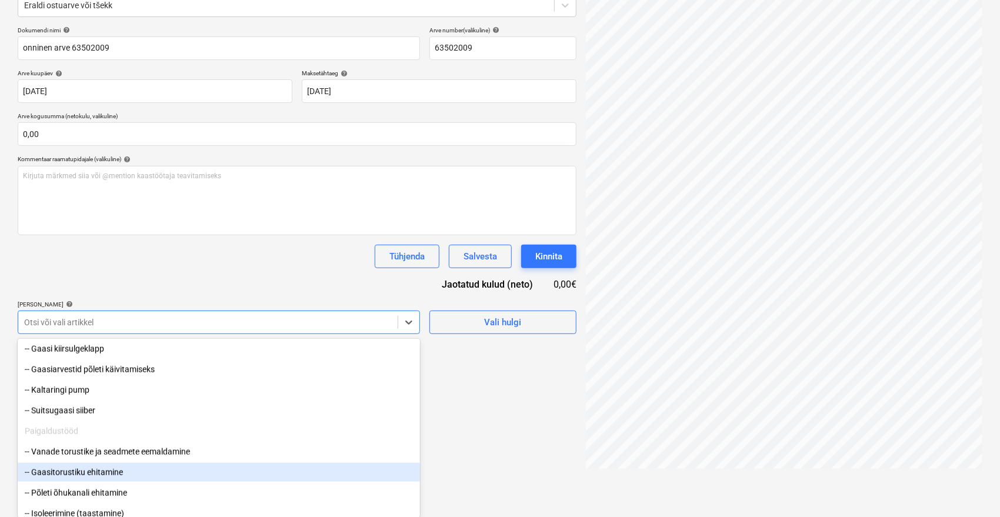
scroll to position [849, 0]
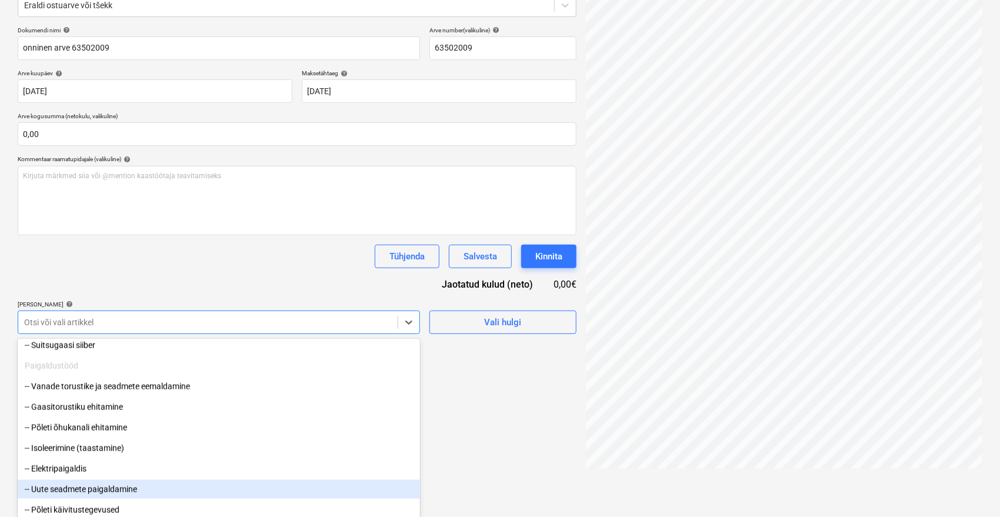
click at [121, 490] on div "-- Uute seadmete paigaldamine" at bounding box center [219, 489] width 402 height 19
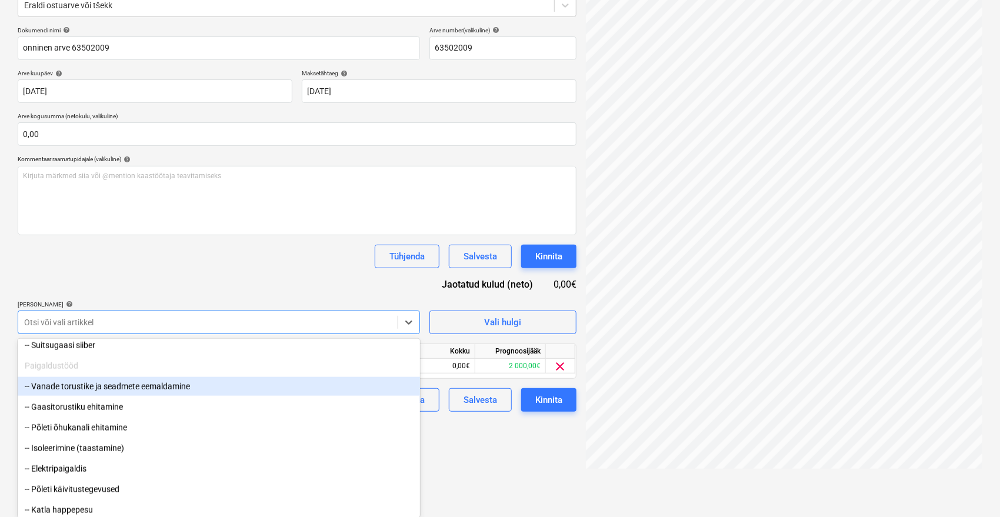
click at [198, 274] on div "Dokumendi nimi help onninen arve 63502009 Arve number (valikuline) help 6350200…" at bounding box center [297, 218] width 559 height 385
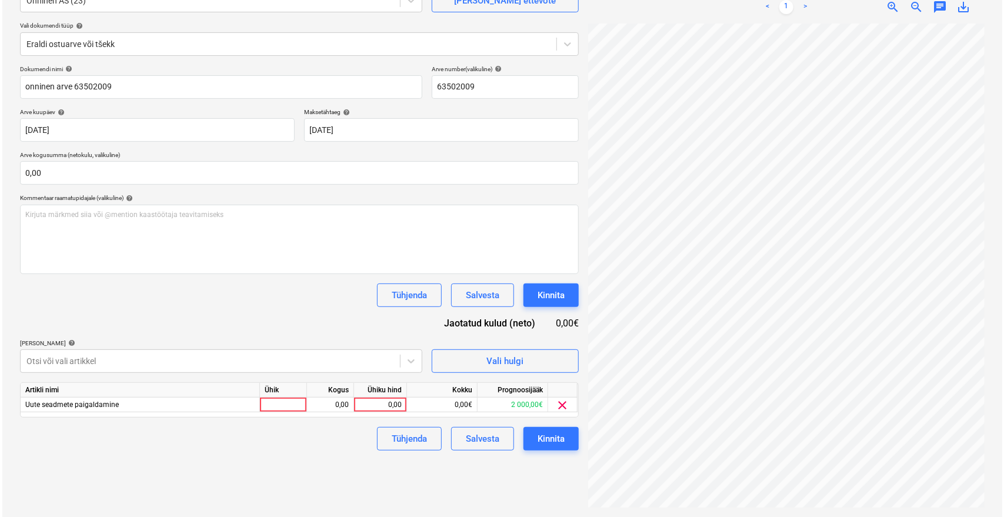
scroll to position [118, 0]
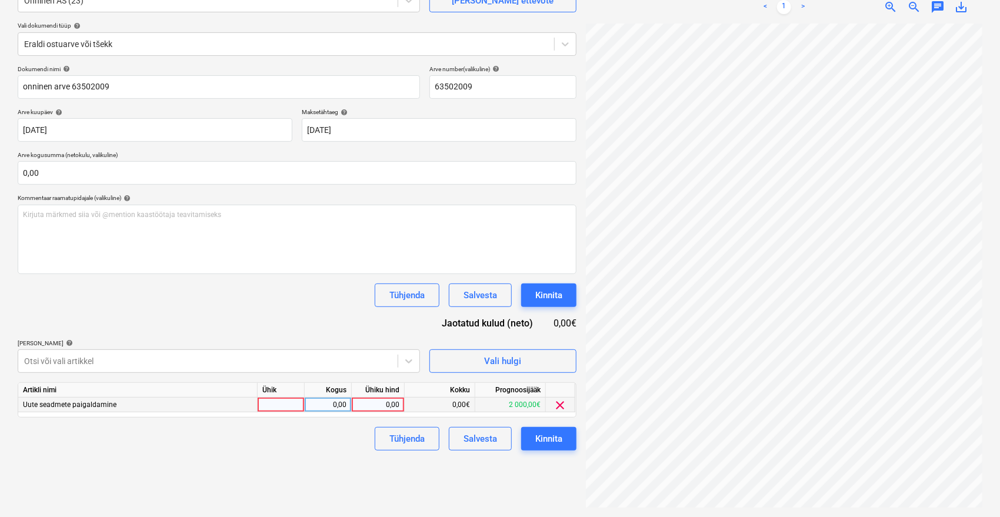
click at [392, 405] on div "0,00" at bounding box center [377, 405] width 43 height 15
type input "172,60"
click at [273, 458] on div "Failide konteerimine Vali ettevõte Onninen AS (23) [PERSON_NAME] uus ettevõte V…" at bounding box center [297, 226] width 568 height 571
click at [552, 441] on div "Kinnita" at bounding box center [548, 438] width 27 height 15
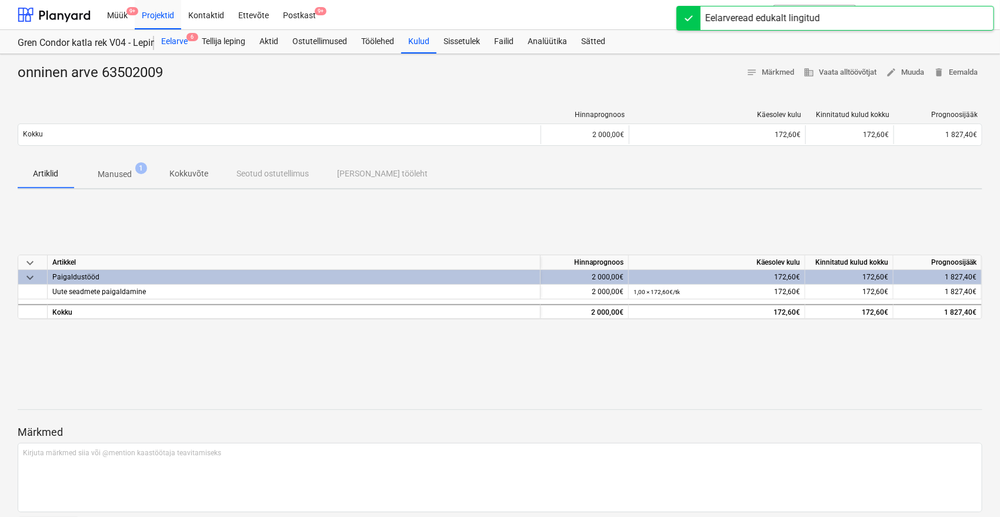
click at [179, 43] on div "Eelarve 6" at bounding box center [174, 42] width 41 height 24
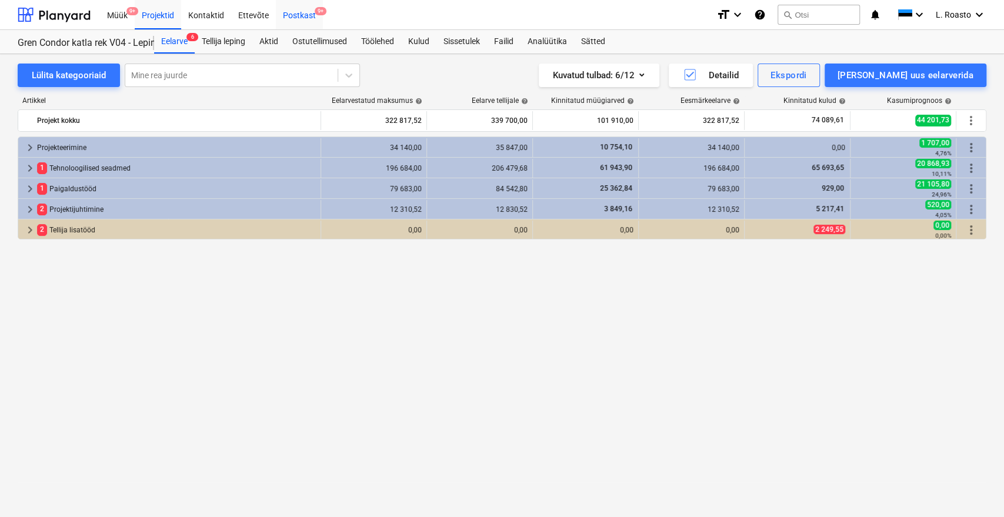
click at [302, 17] on div "Postkast 9+" at bounding box center [299, 14] width 47 height 30
